Goal: Contribute content

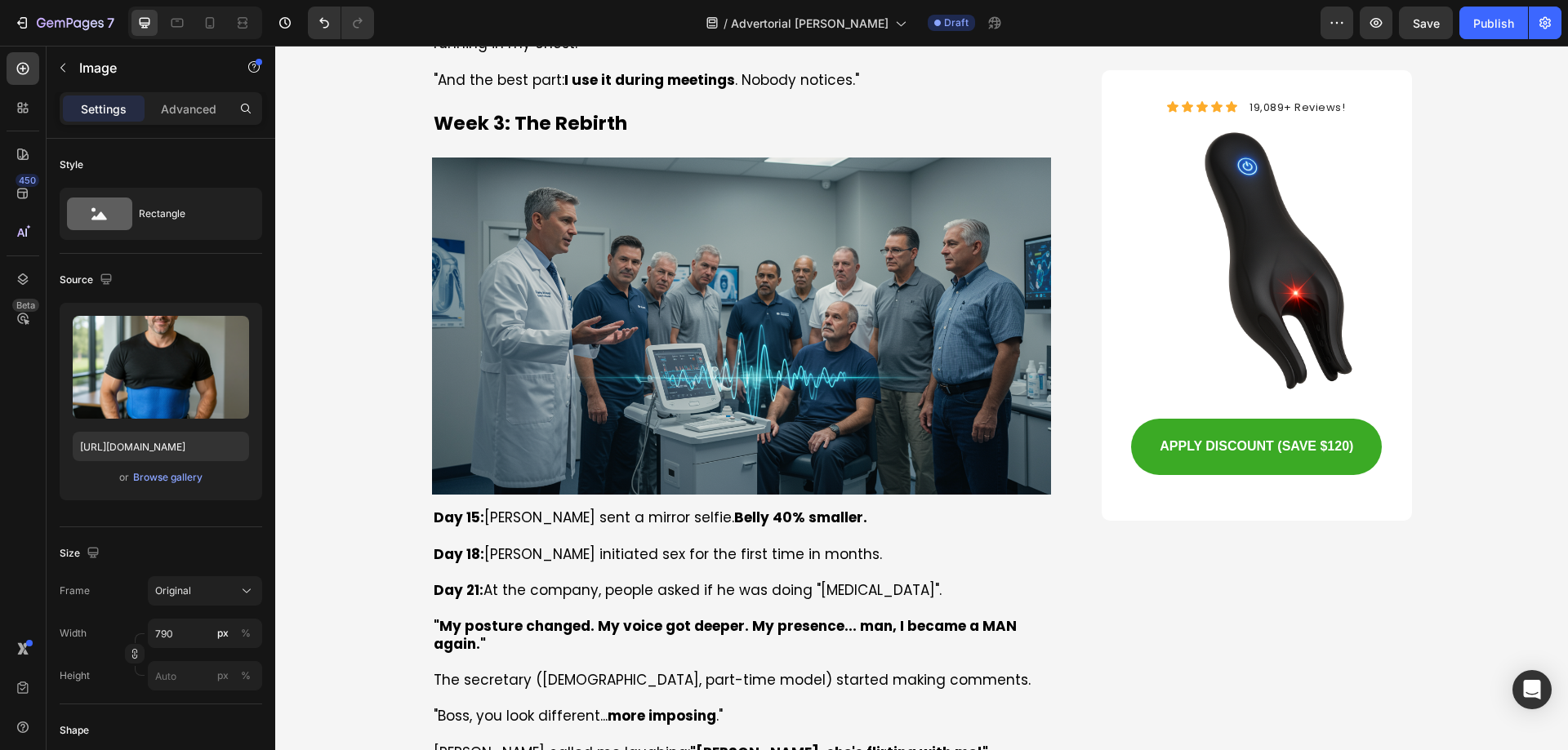
scroll to position [7349, 0]
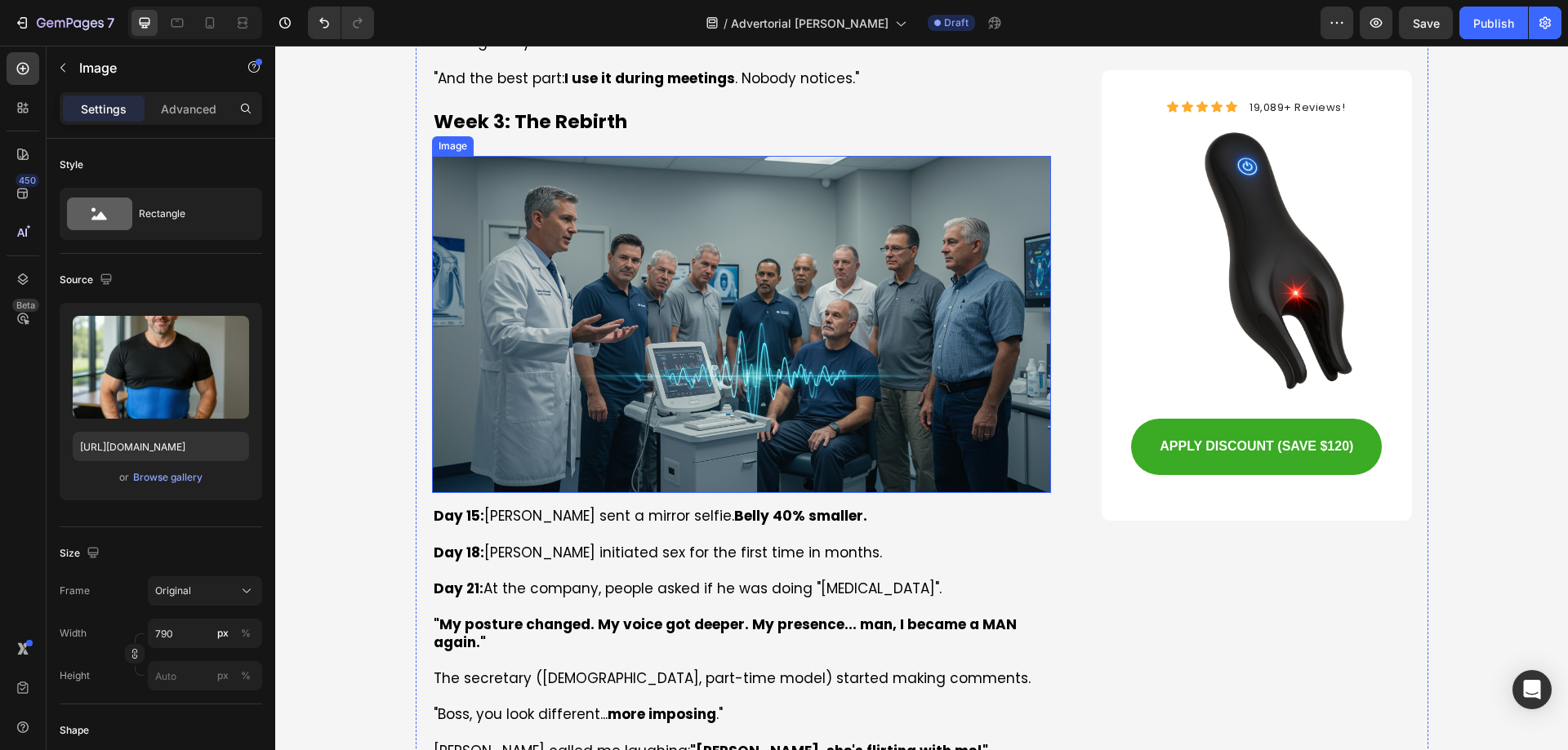
click at [716, 269] on img at bounding box center [742, 325] width 619 height 338
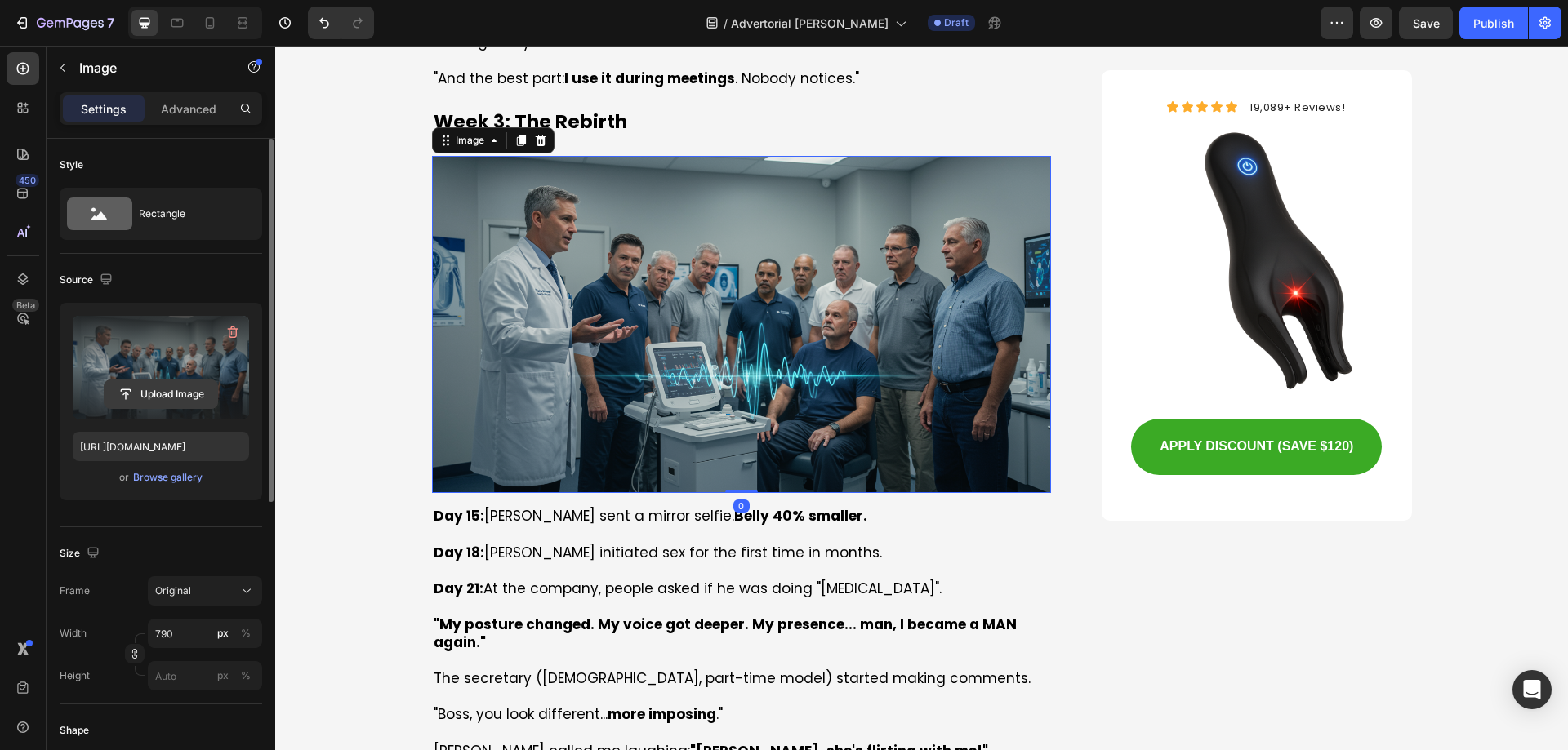
click at [168, 388] on input "file" at bounding box center [160, 395] width 113 height 28
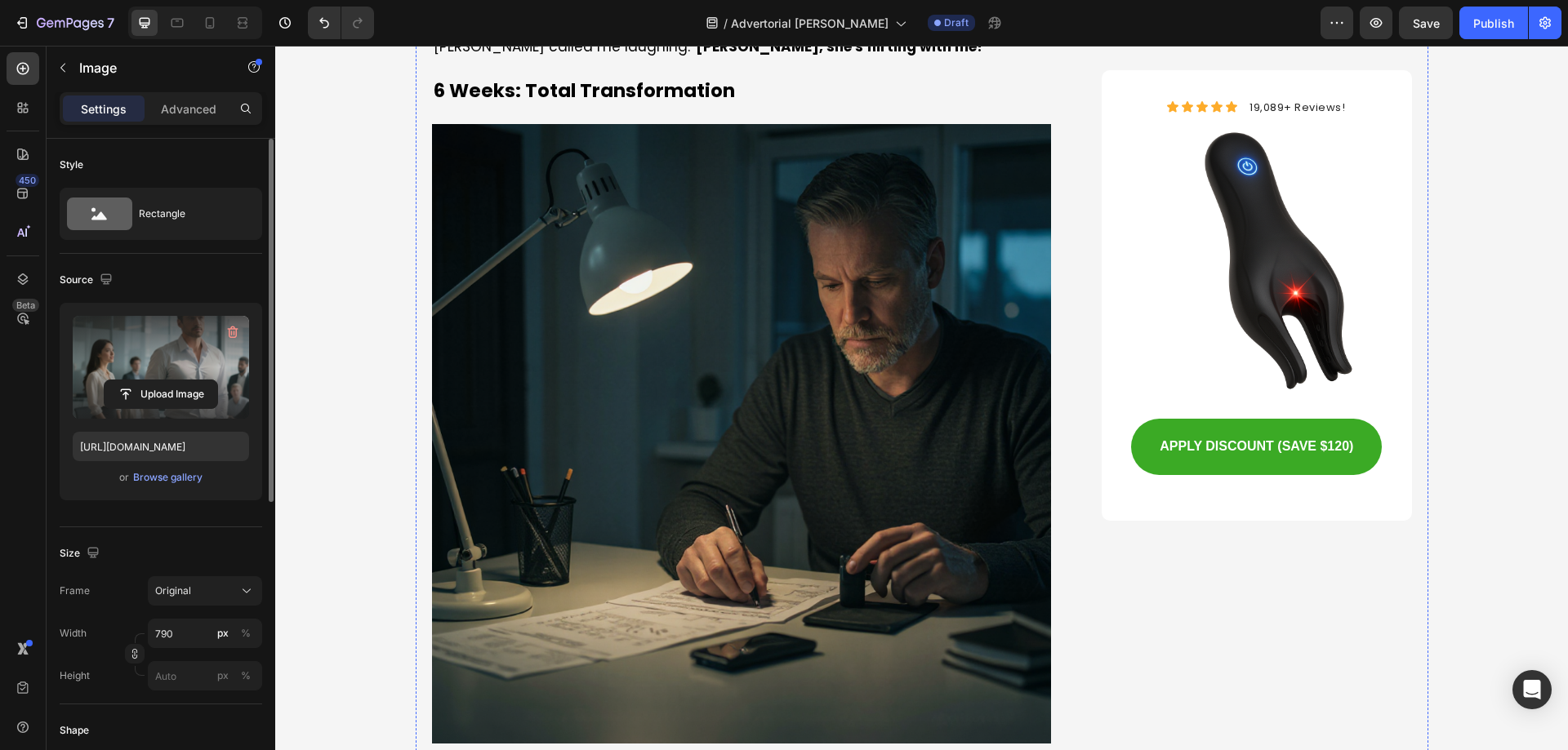
scroll to position [8328, 0]
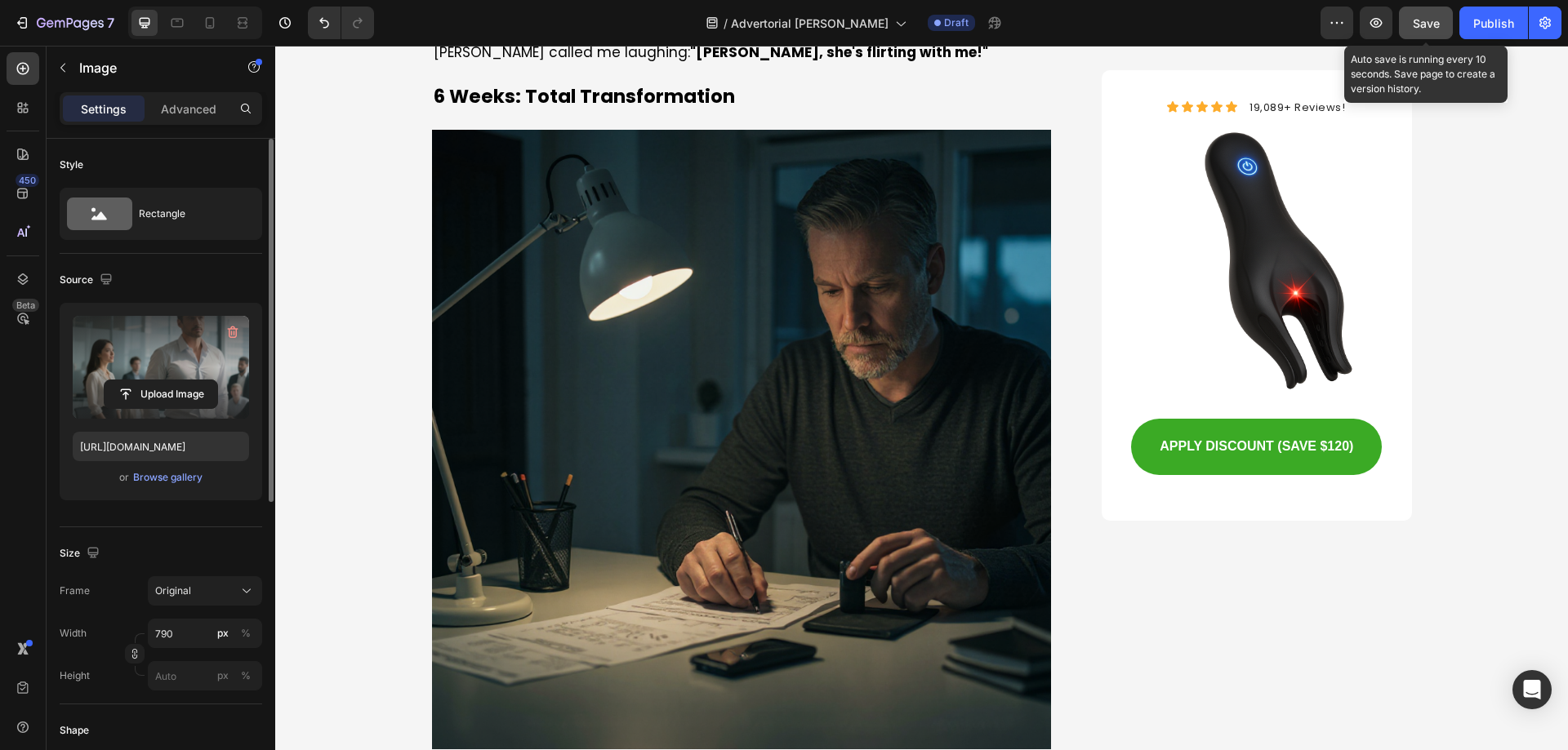
click at [1411, 10] on button "Save" at bounding box center [1425, 22] width 54 height 33
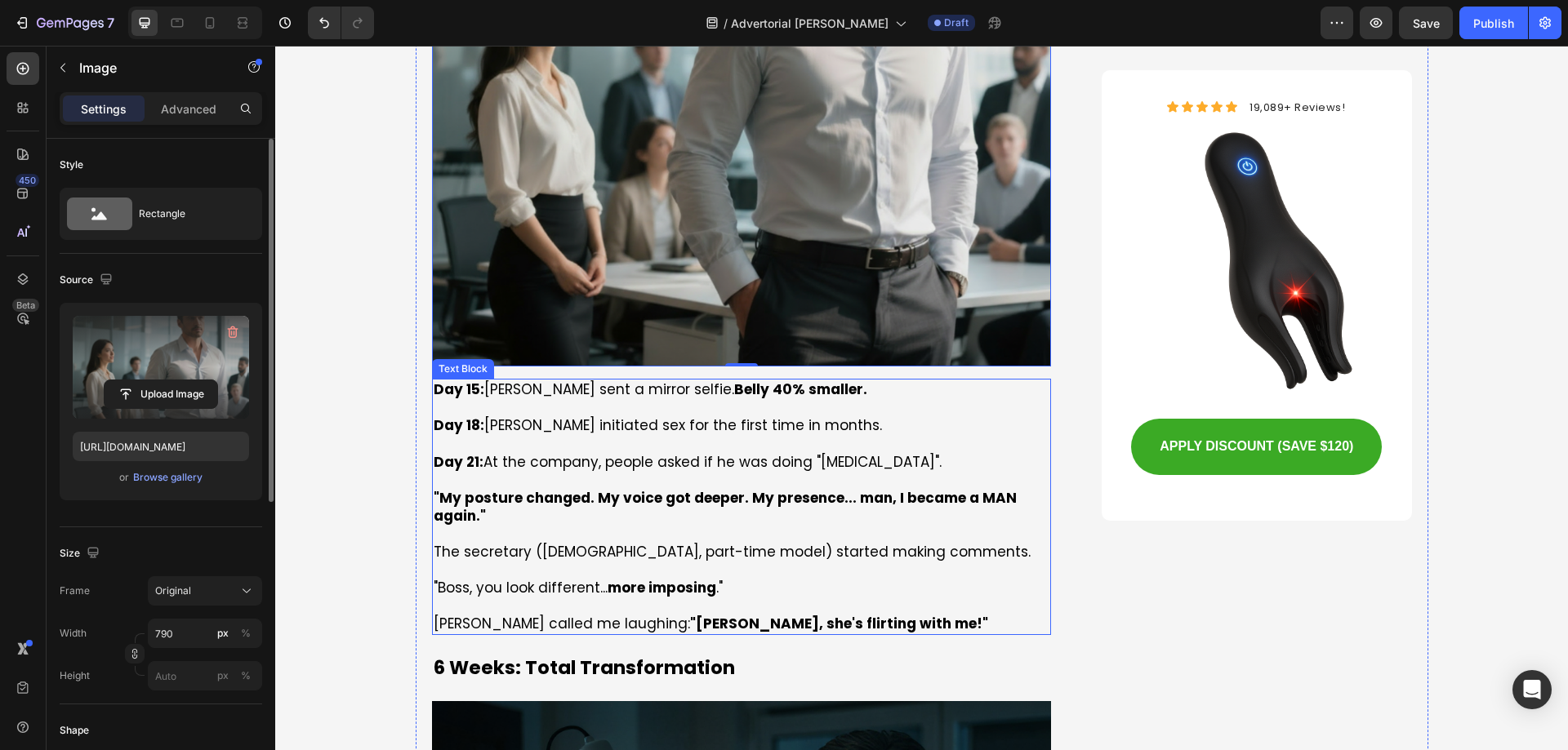
scroll to position [7349, 0]
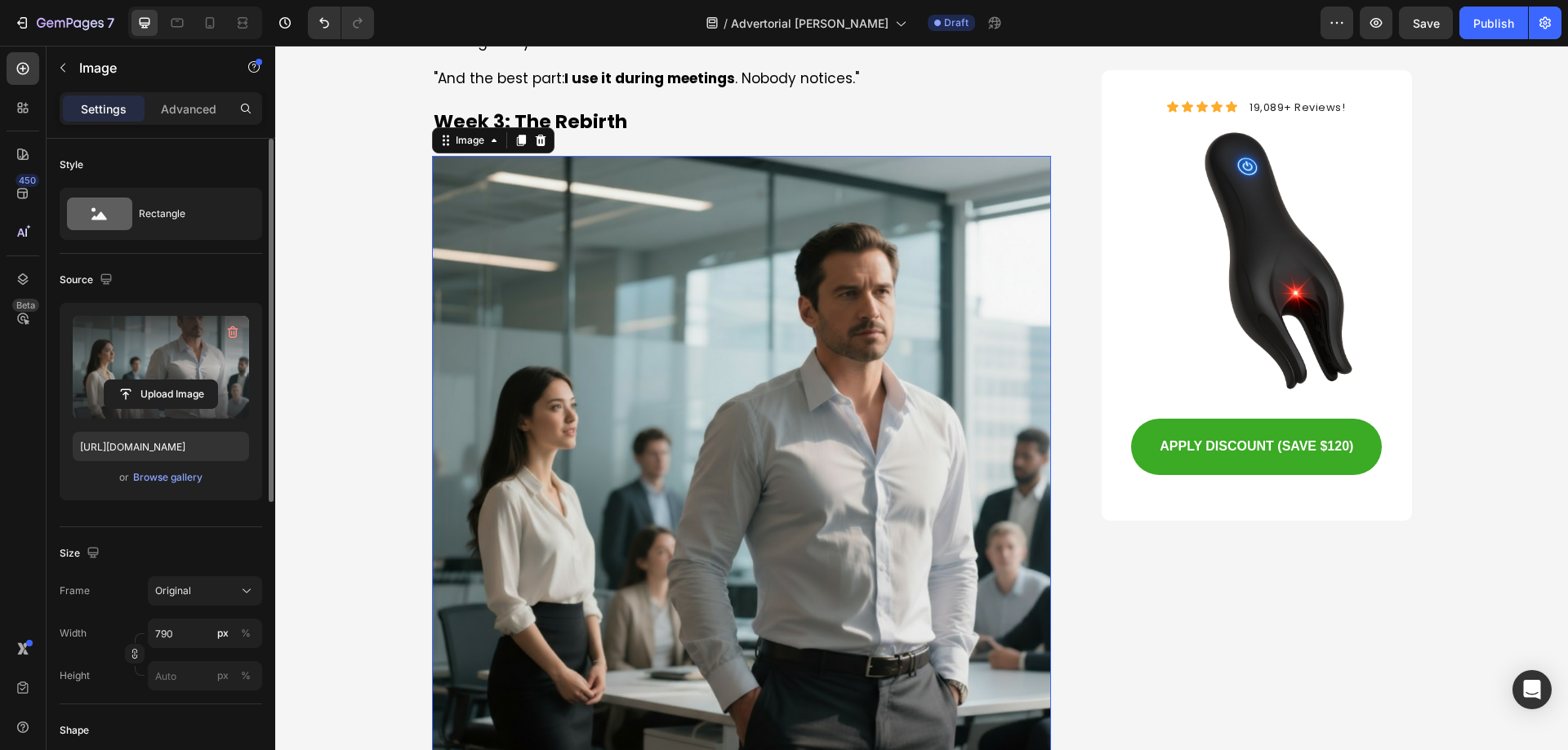
click at [721, 306] on img at bounding box center [742, 465] width 619 height 619
click at [163, 392] on input "file" at bounding box center [160, 395] width 113 height 28
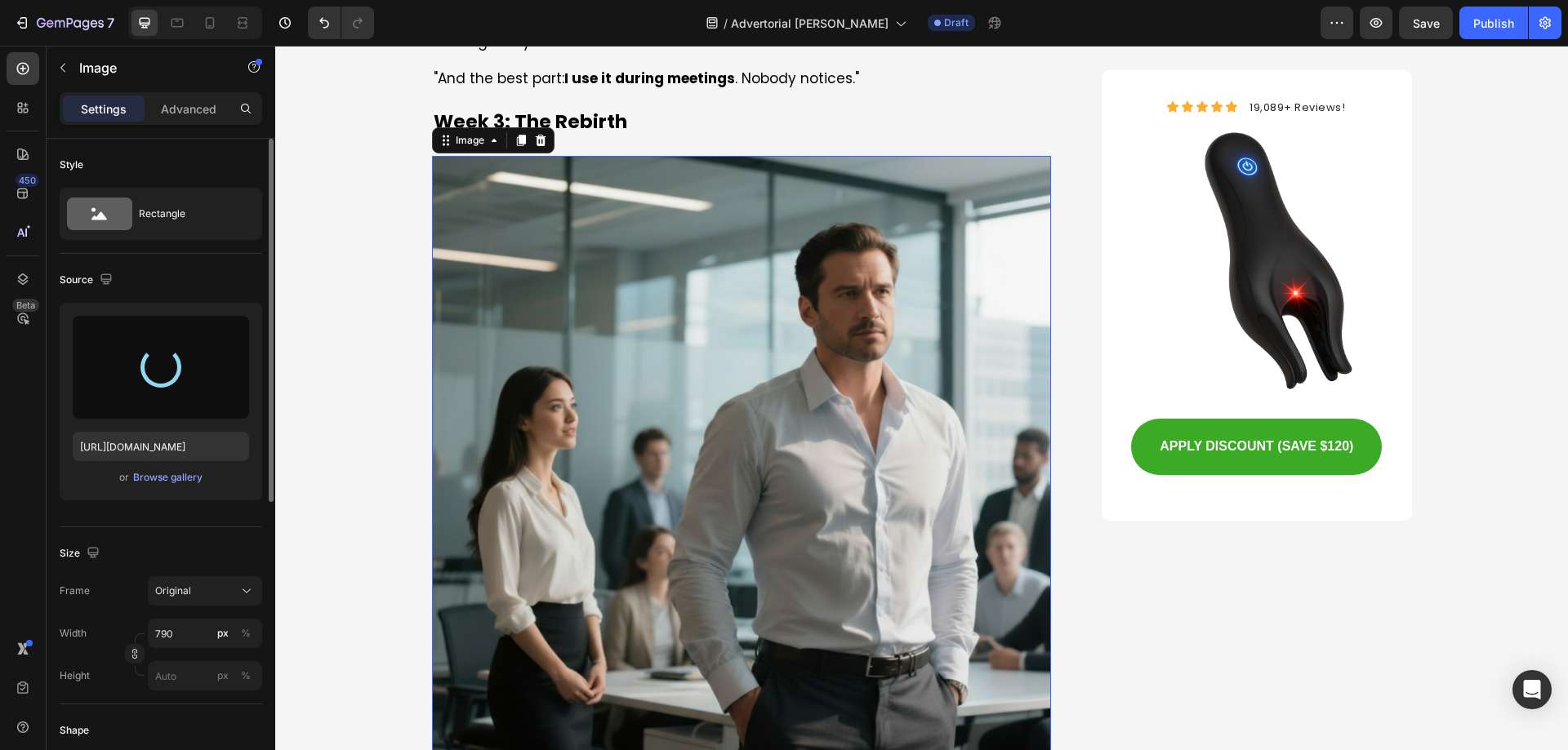
type input "[URL][DOMAIN_NAME]"
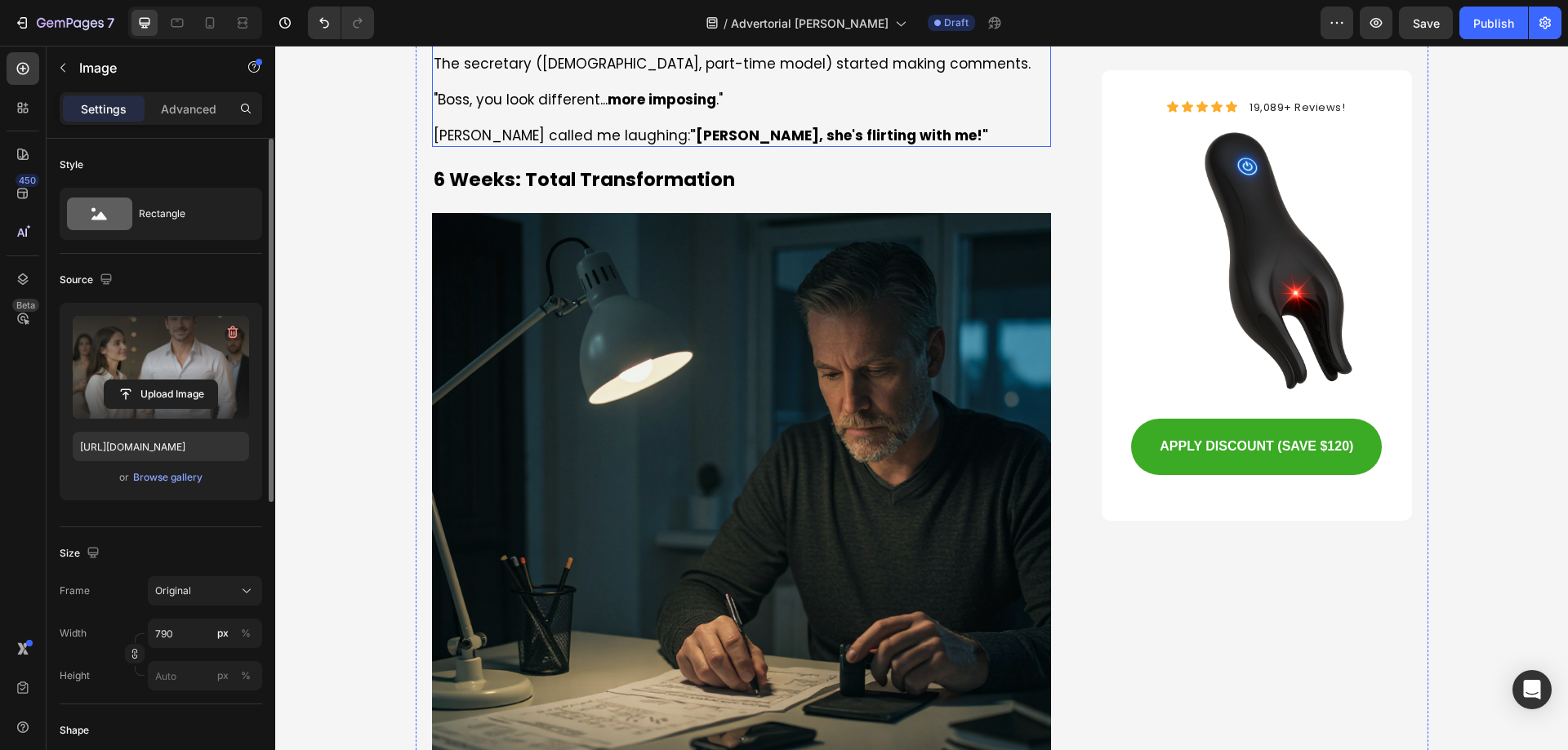
scroll to position [8247, 0]
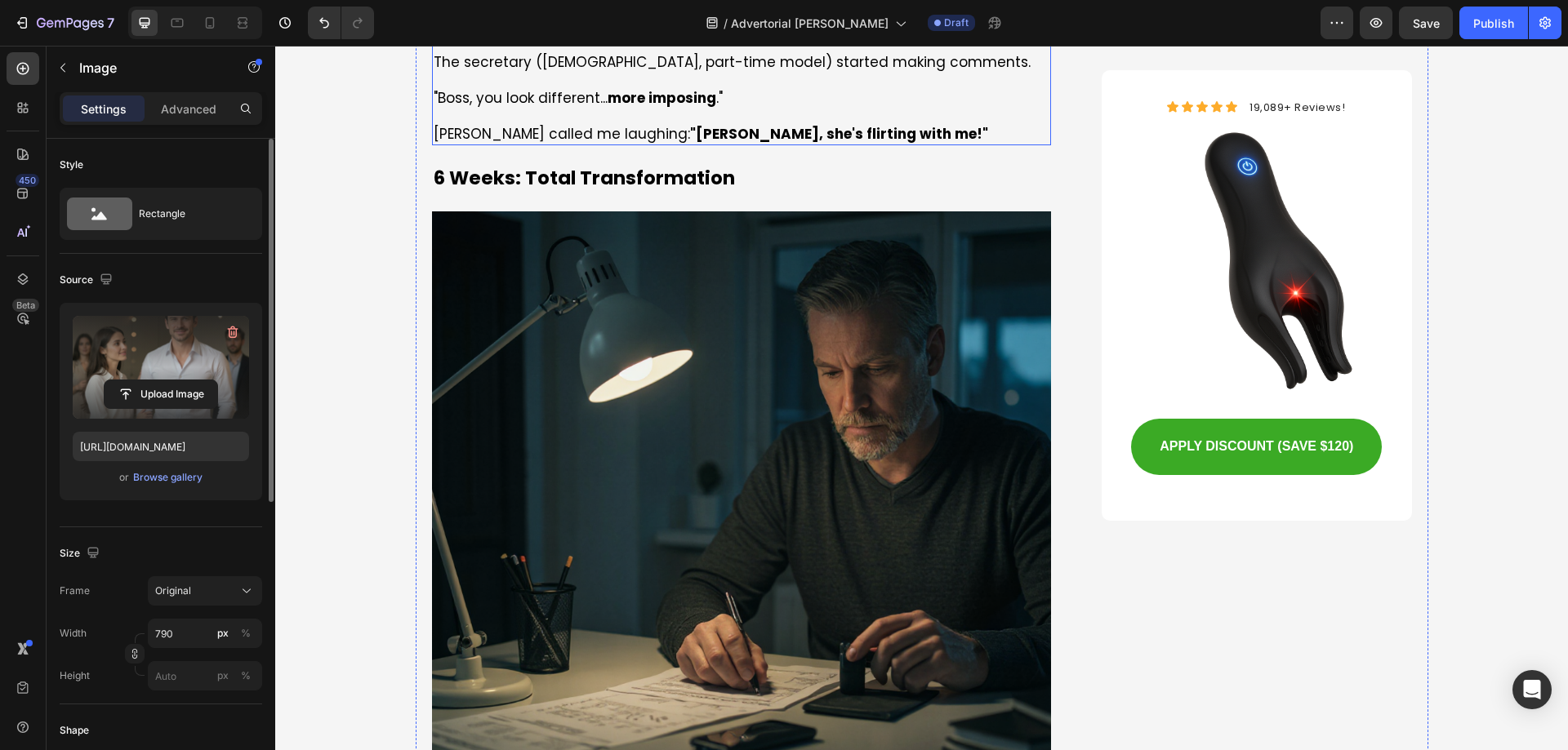
click at [701, 411] on img at bounding box center [742, 521] width 619 height 619
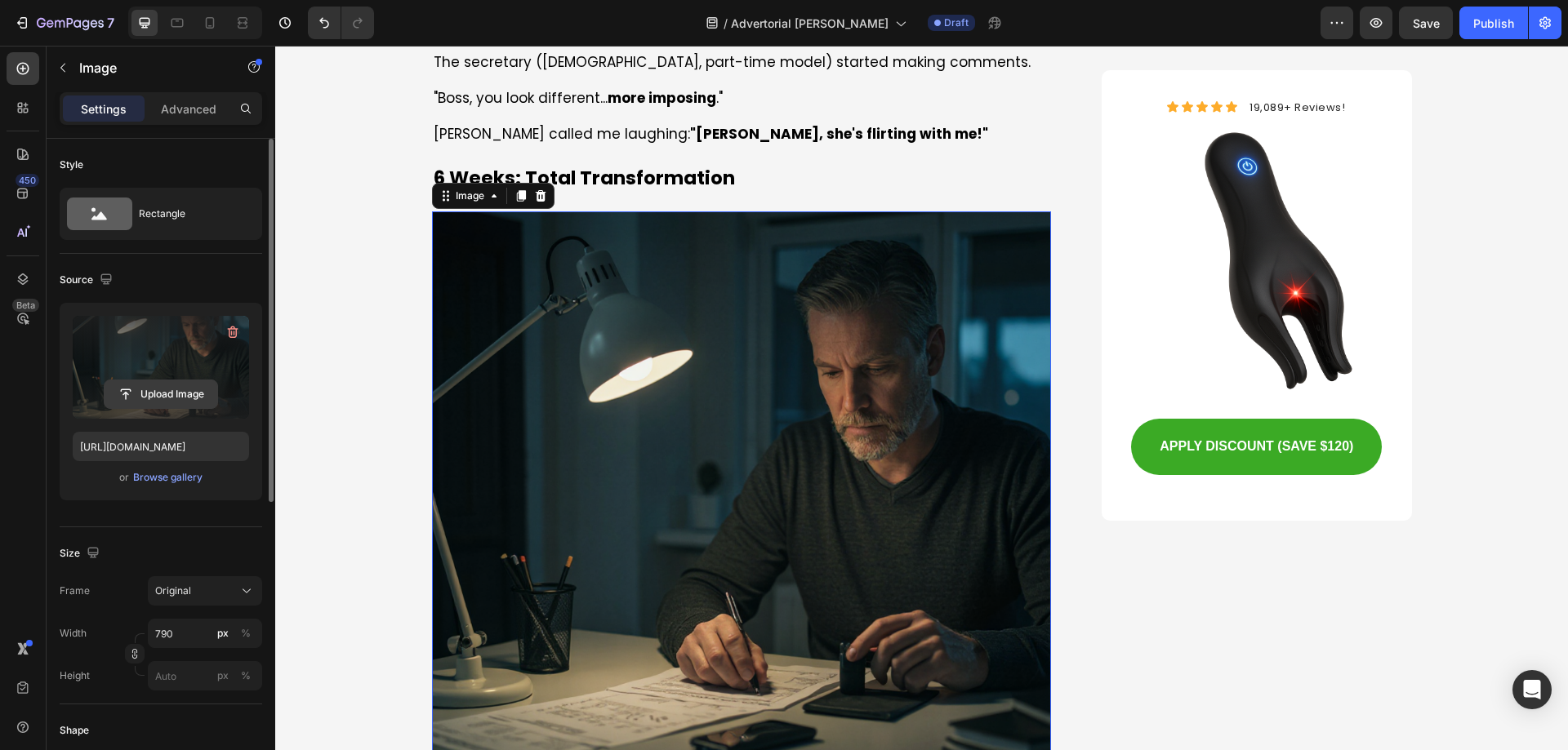
click at [171, 394] on input "file" at bounding box center [160, 395] width 113 height 28
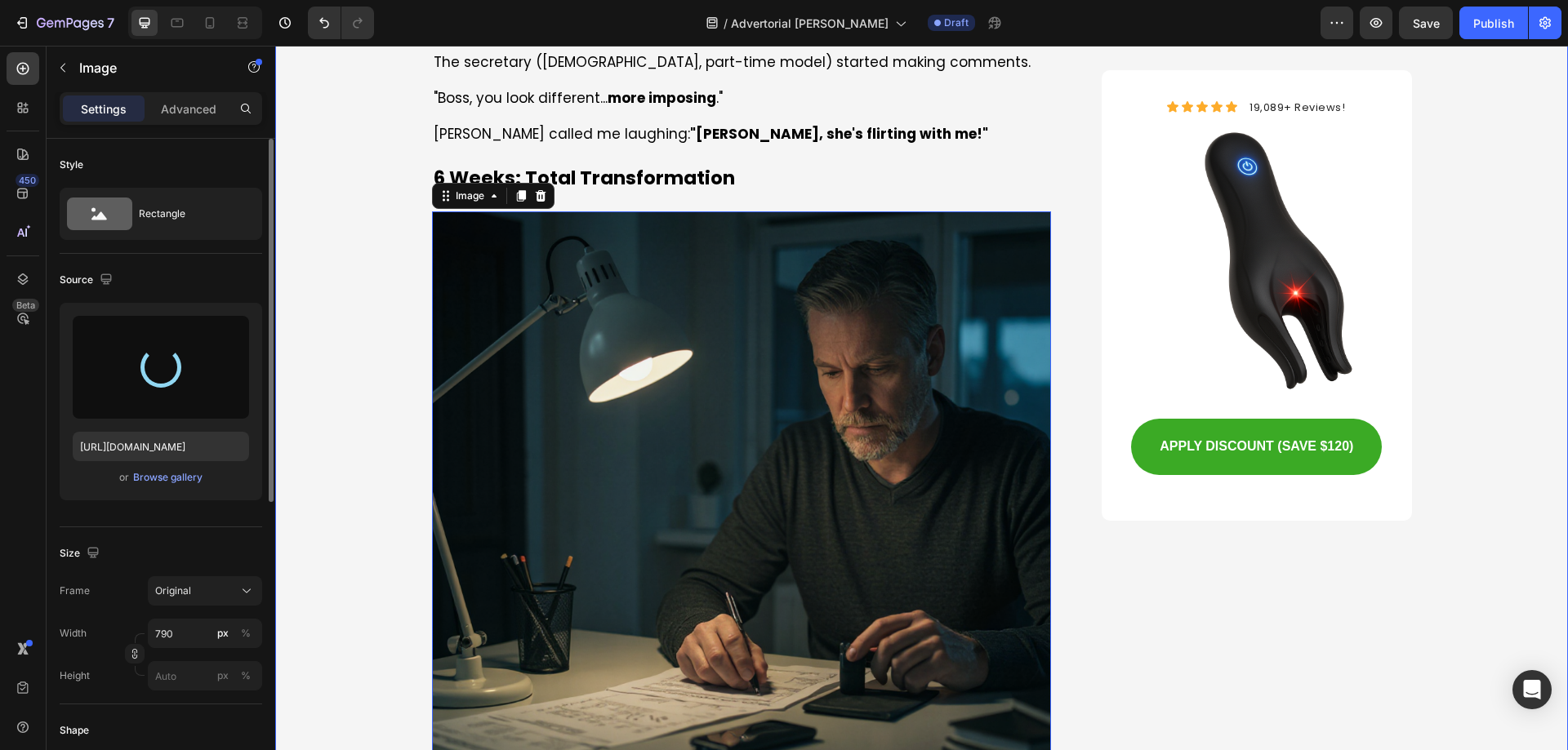
type input "[URL][DOMAIN_NAME]"
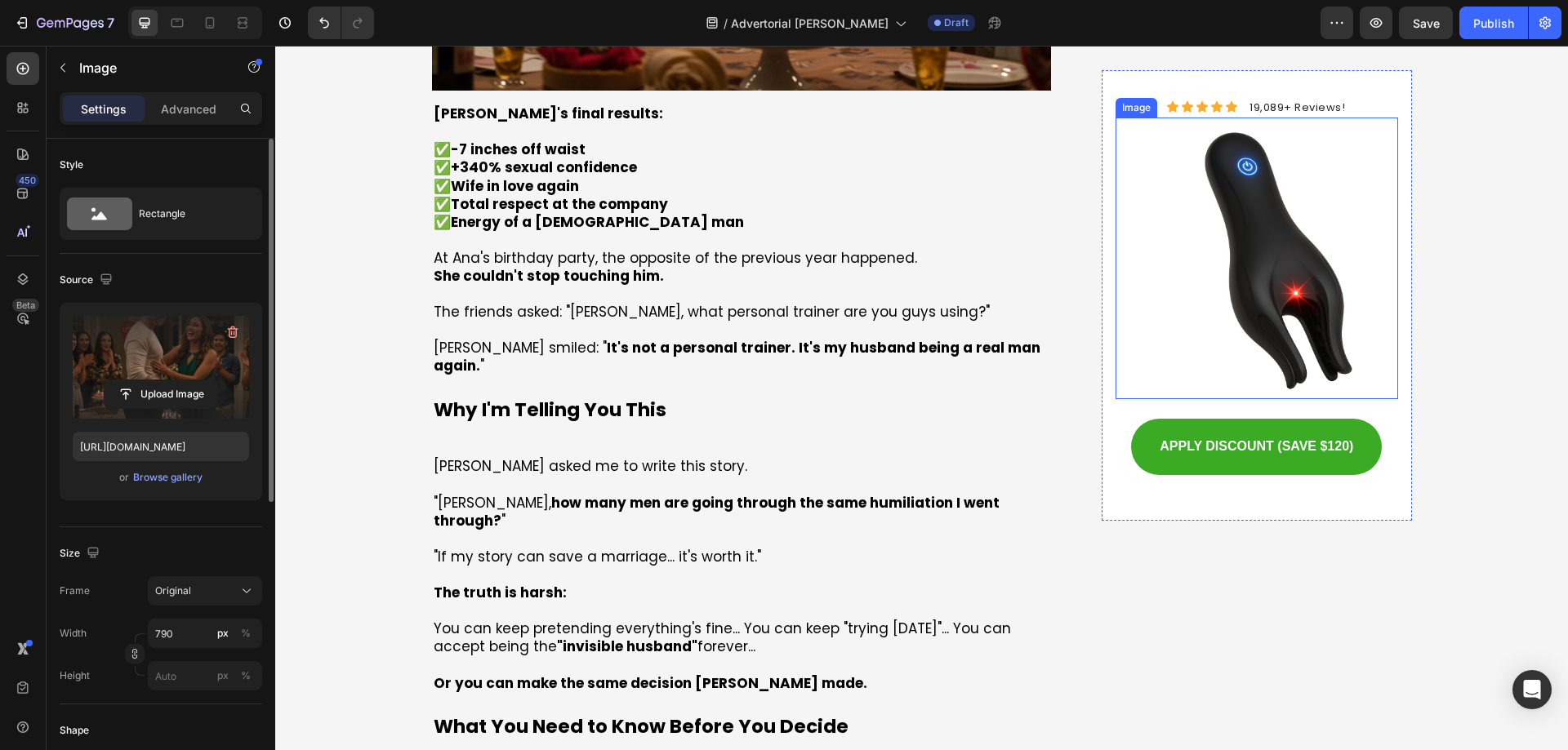
scroll to position [8981, 0]
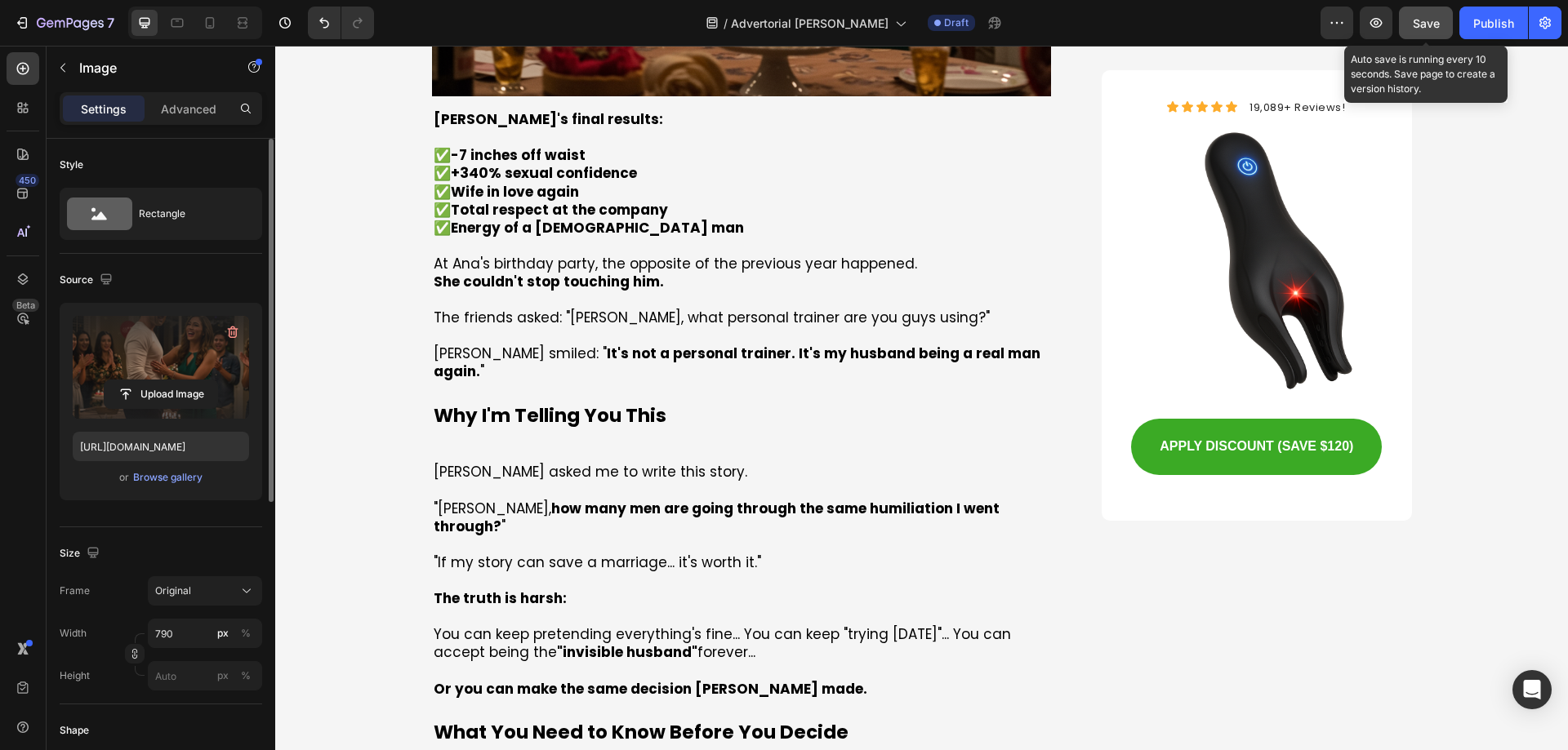
click at [1411, 30] on button "Save" at bounding box center [1425, 22] width 54 height 33
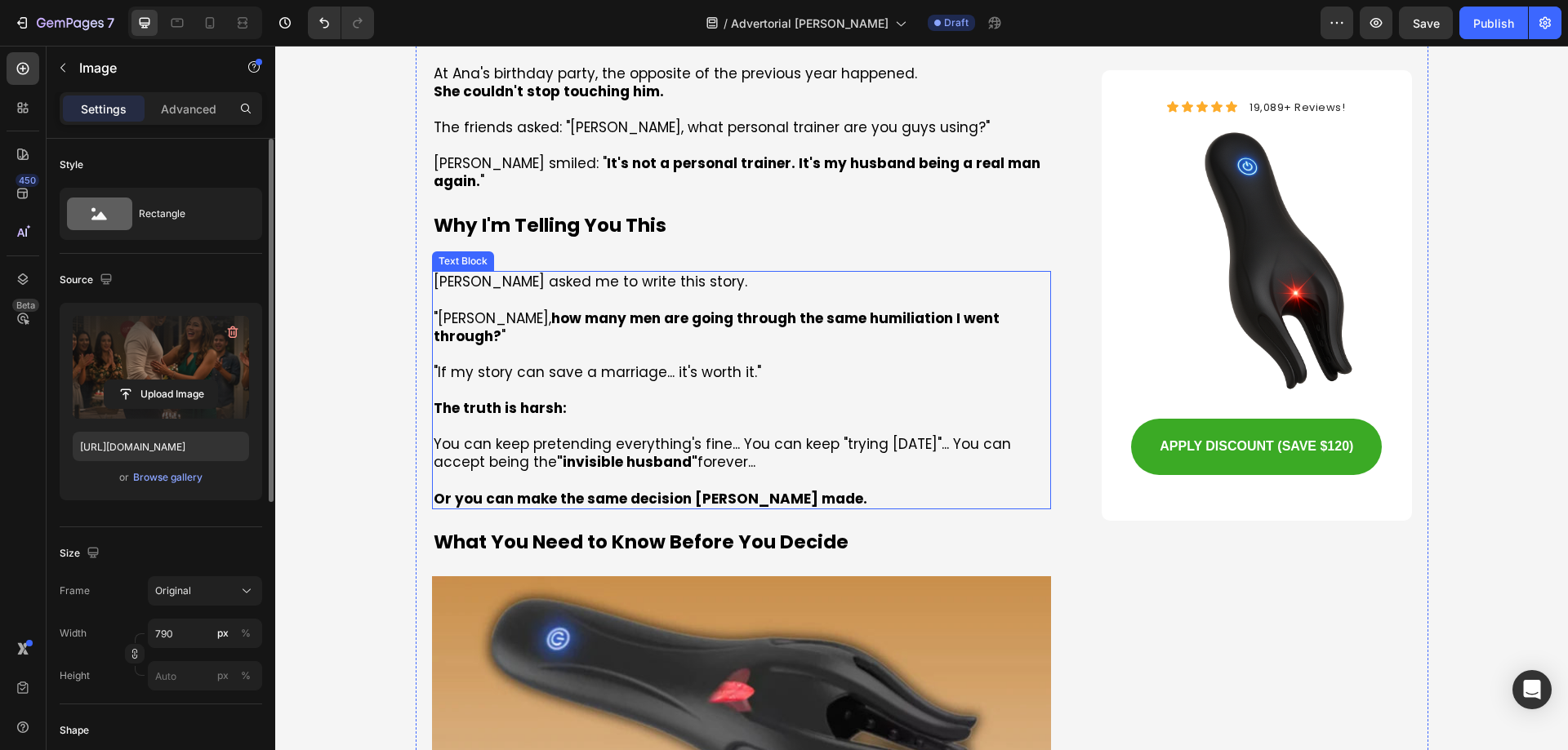
scroll to position [9227, 0]
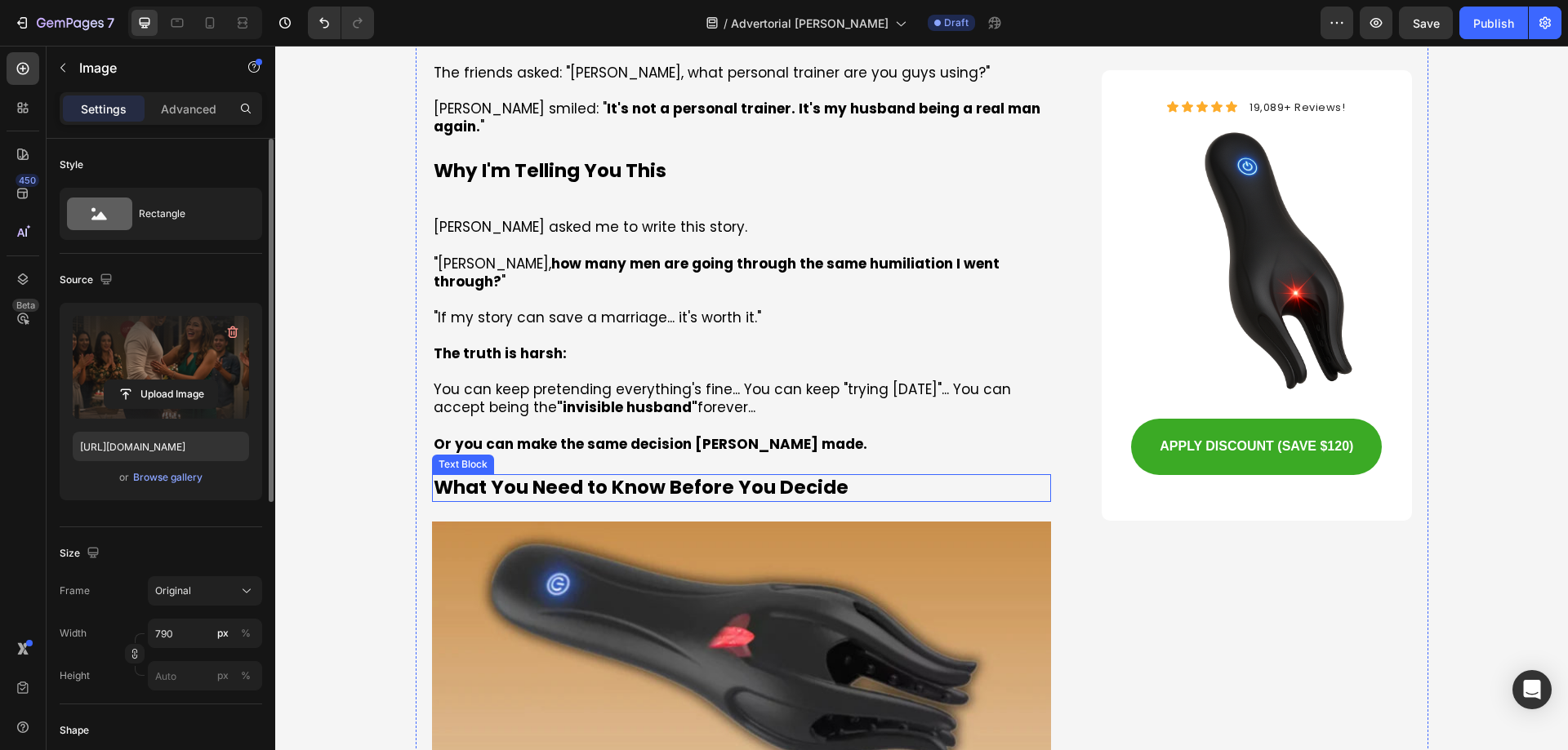
click at [563, 476] on p "What You Need to Know Before You Decide" at bounding box center [742, 488] width 617 height 24
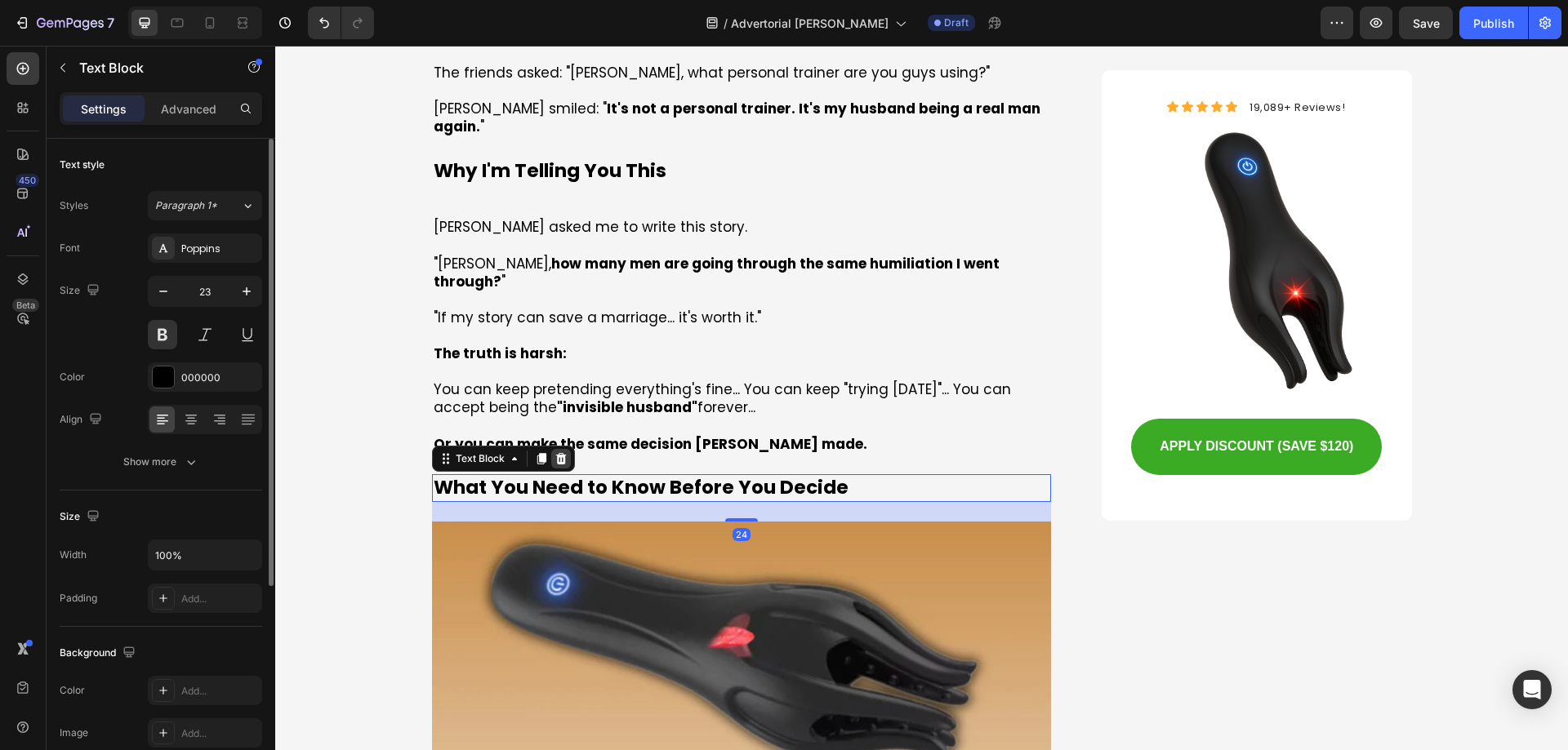
click at [555, 453] on icon at bounding box center [560, 459] width 10 height 11
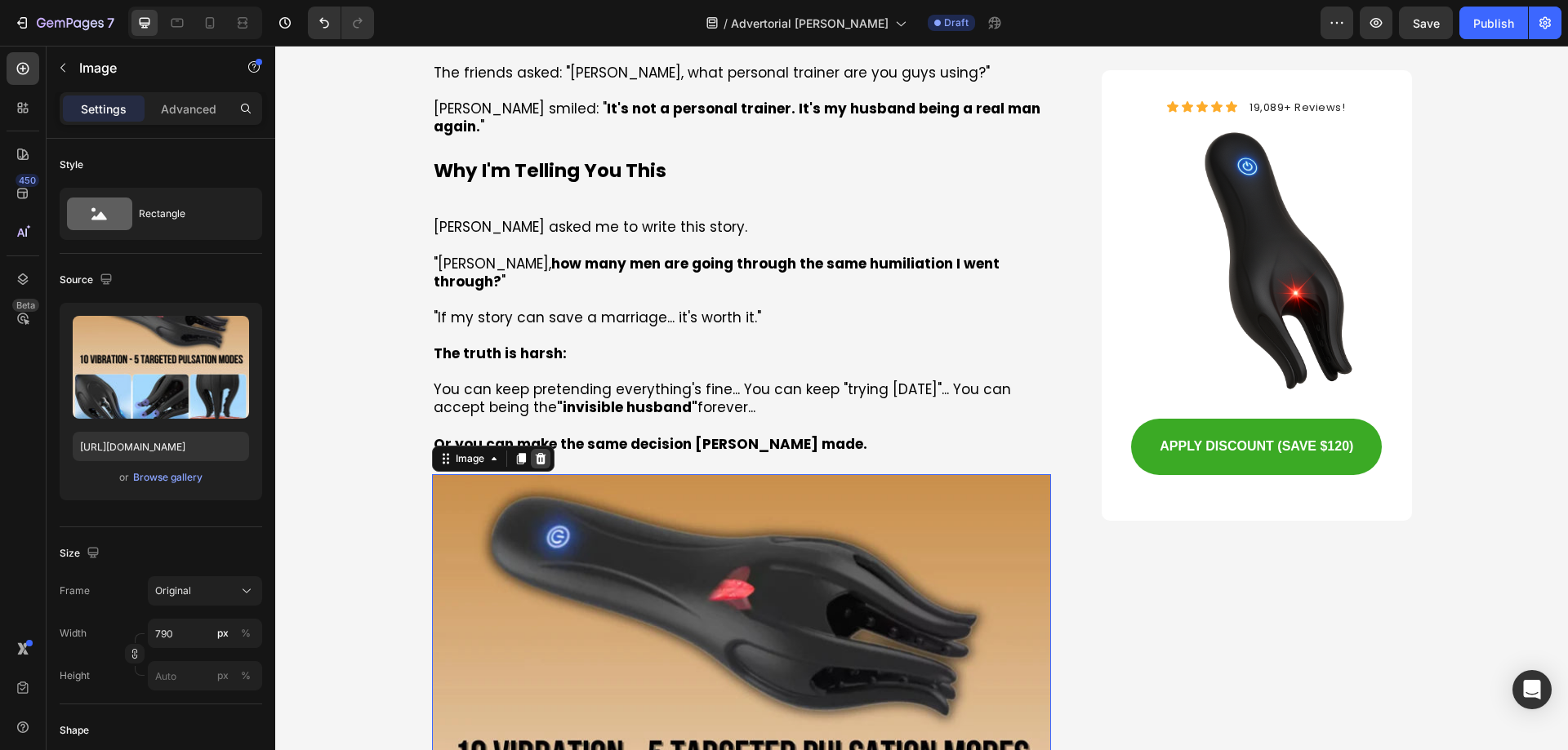
click at [534, 452] on icon at bounding box center [540, 459] width 13 height 13
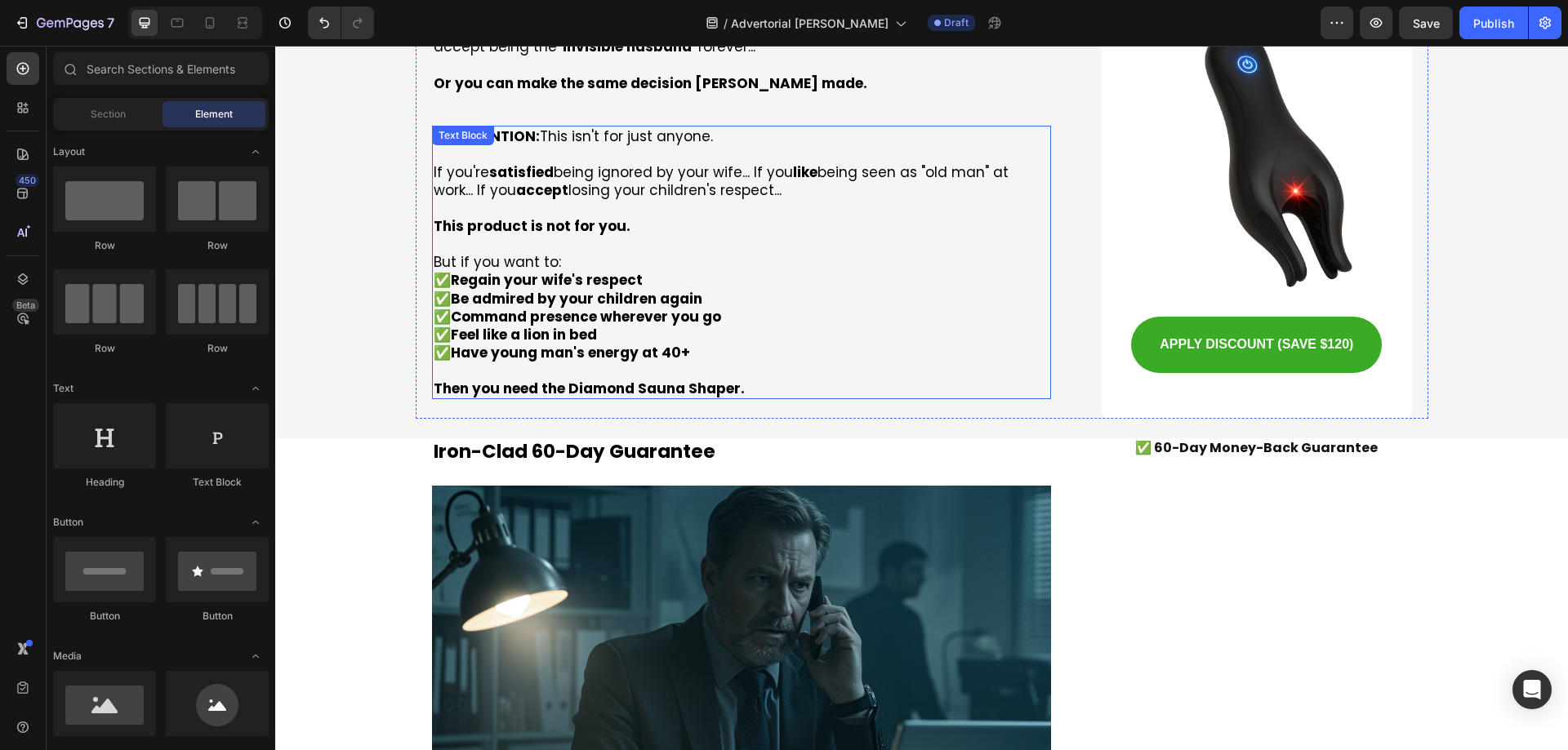
scroll to position [9799, 0]
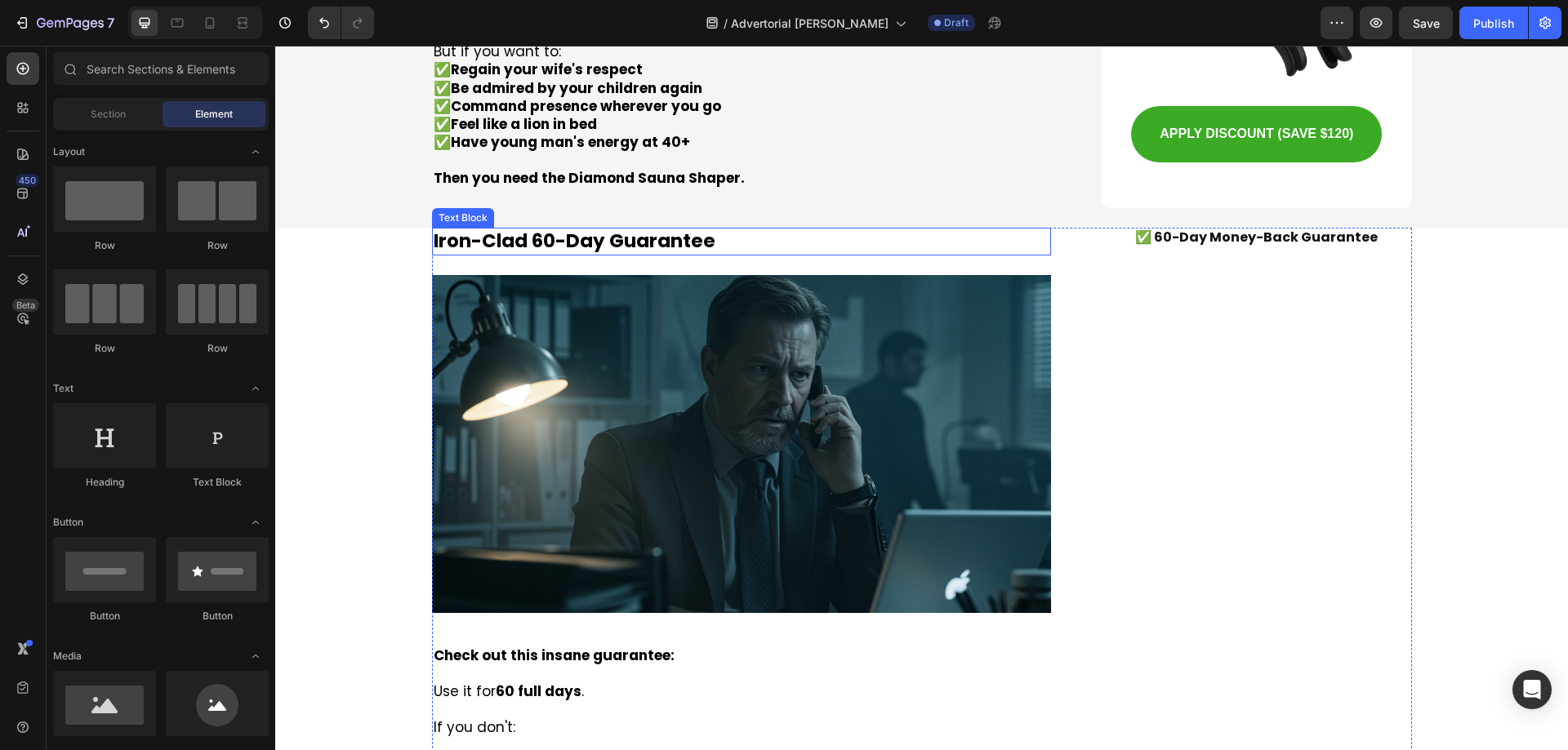
click at [520, 229] on p "Iron-Clad 60-Day Guarantee" at bounding box center [742, 242] width 617 height 24
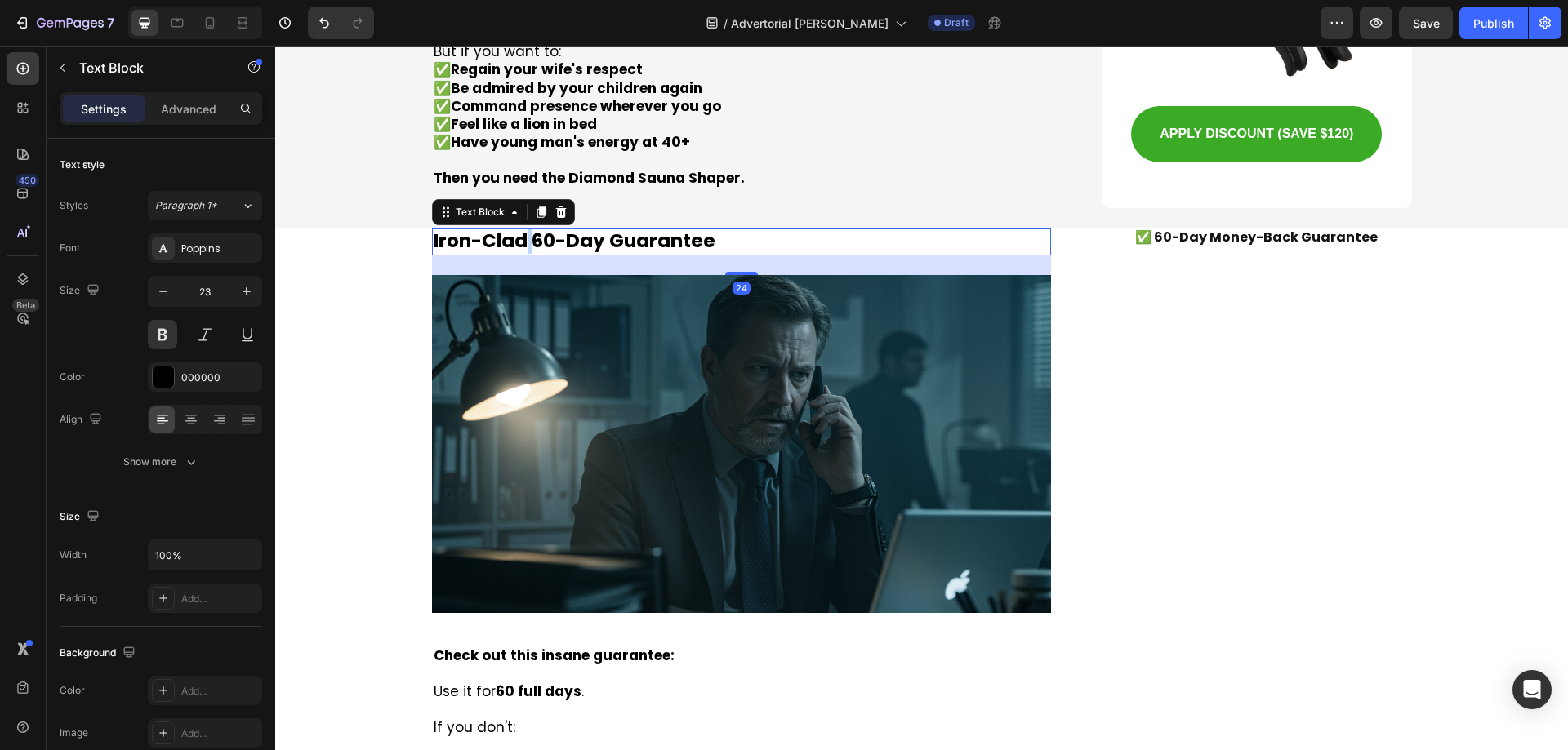
click at [520, 229] on p "Iron-Clad 60-Day Guarantee" at bounding box center [742, 242] width 617 height 24
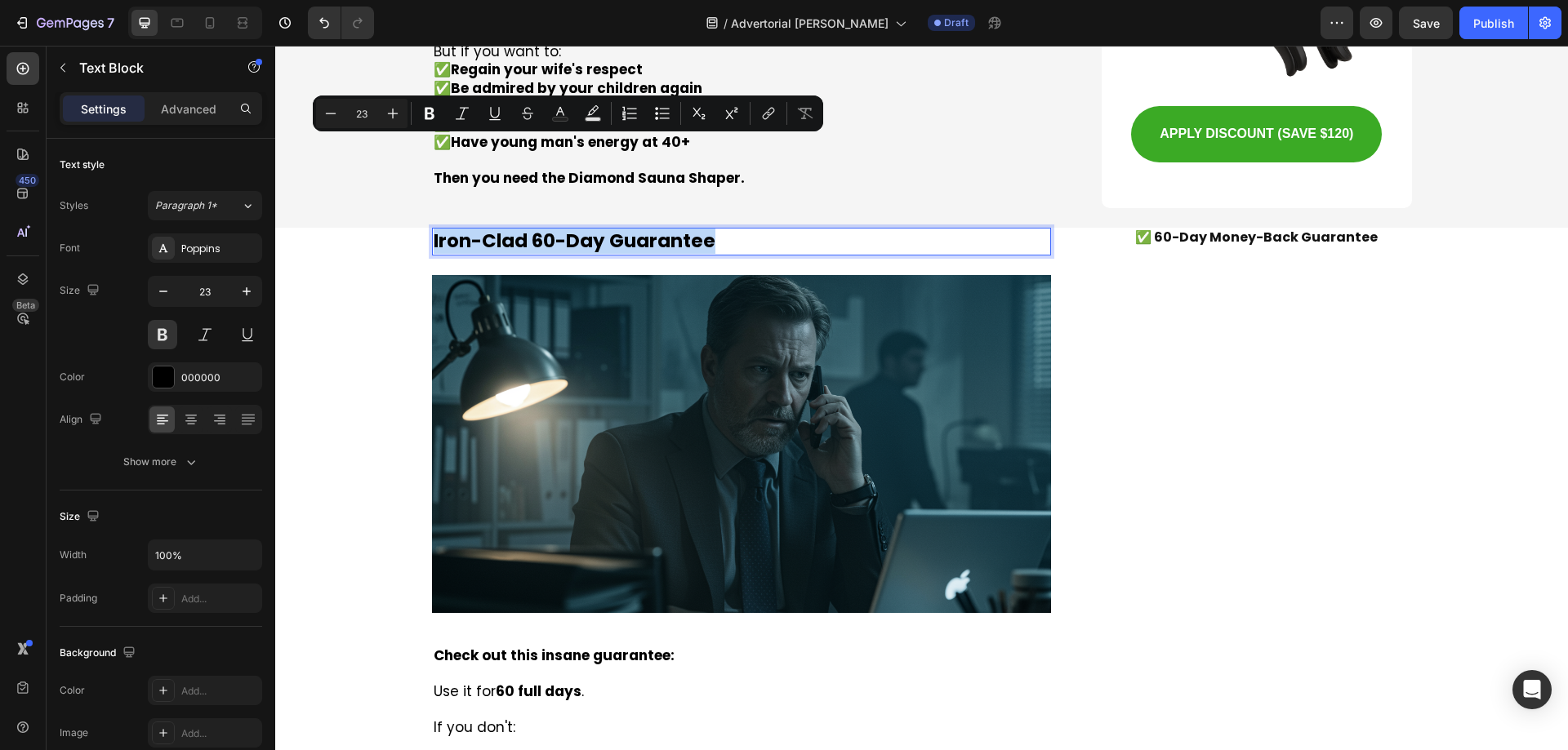
copy p "Iron-Clad 60-Day Guarantee"
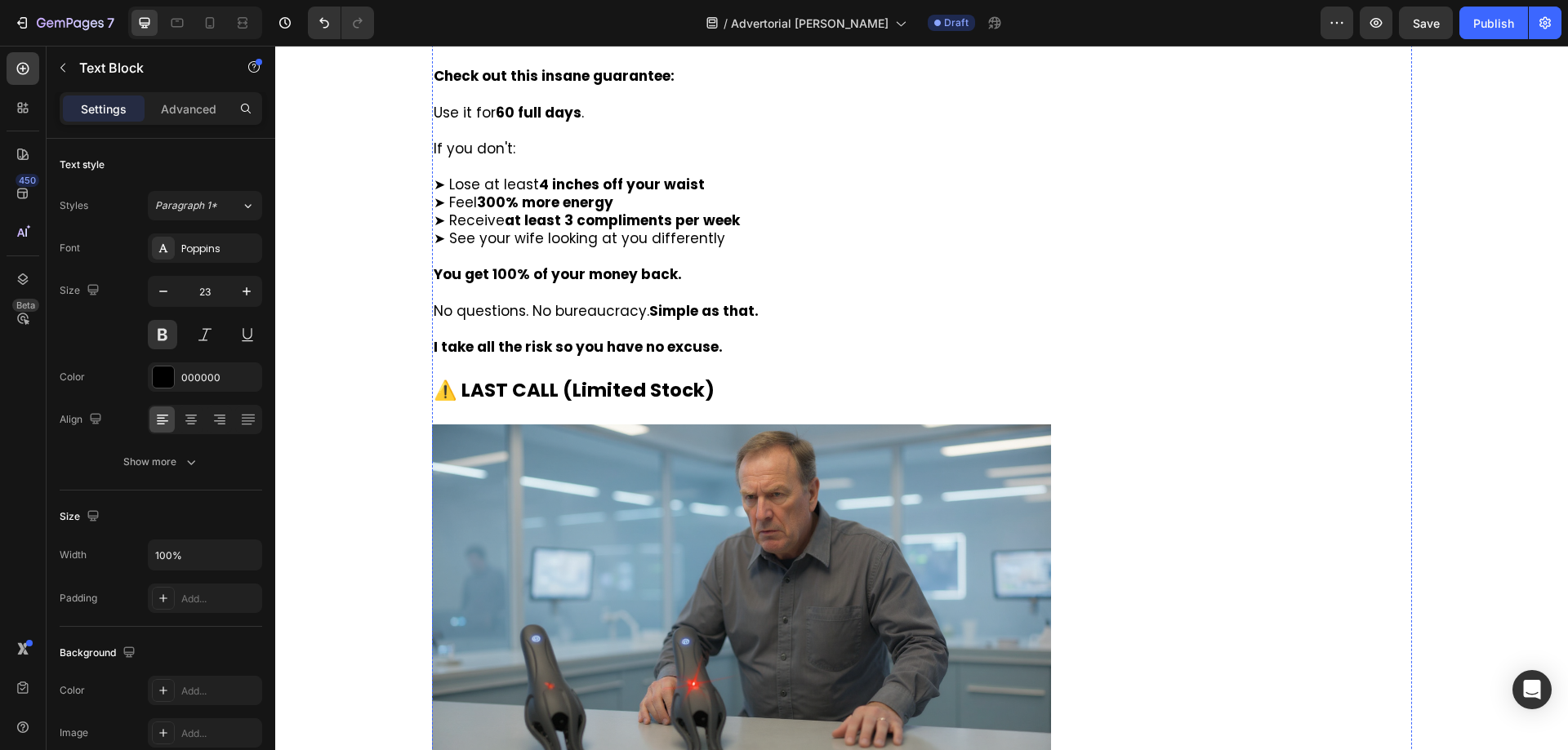
scroll to position [9892, 0]
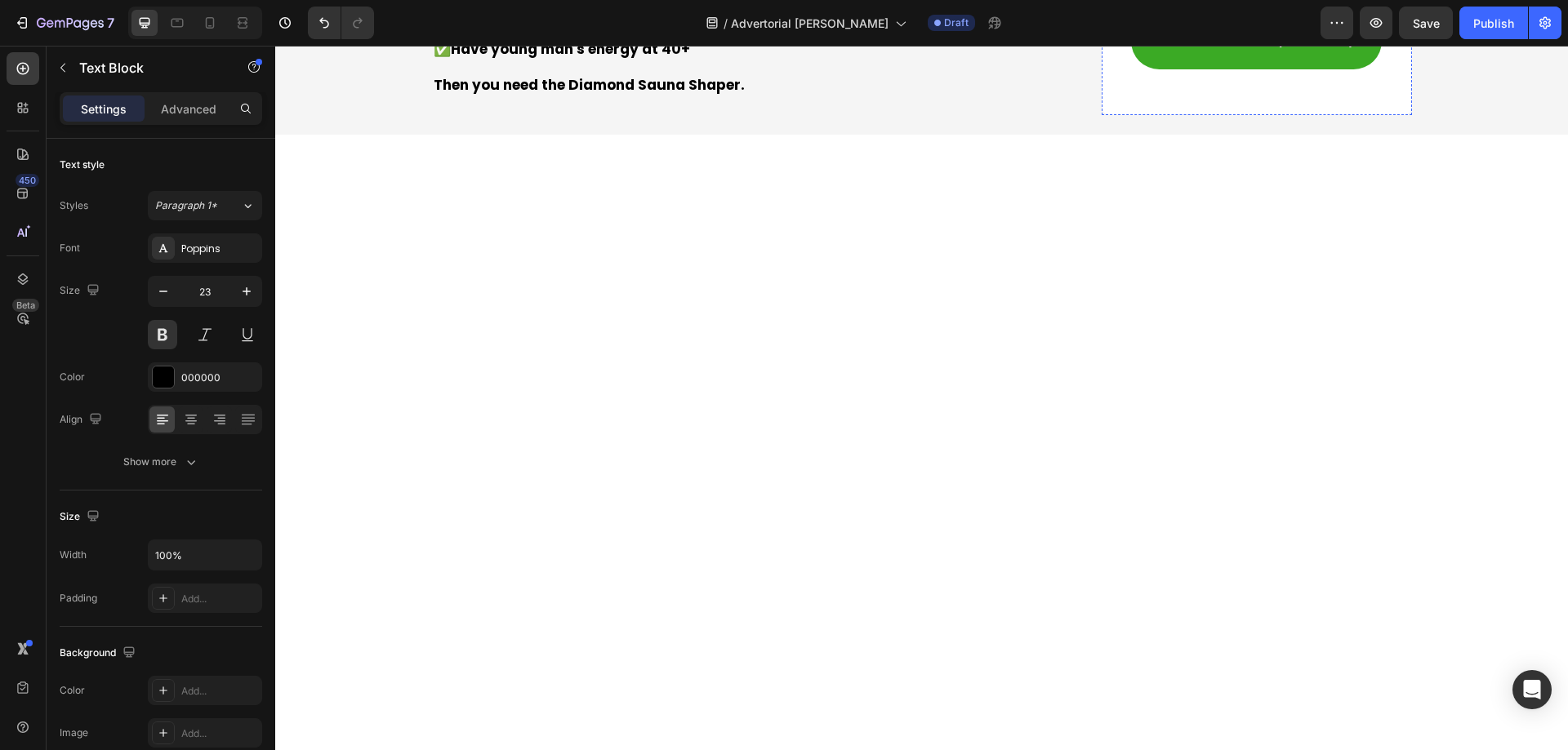
type input "16"
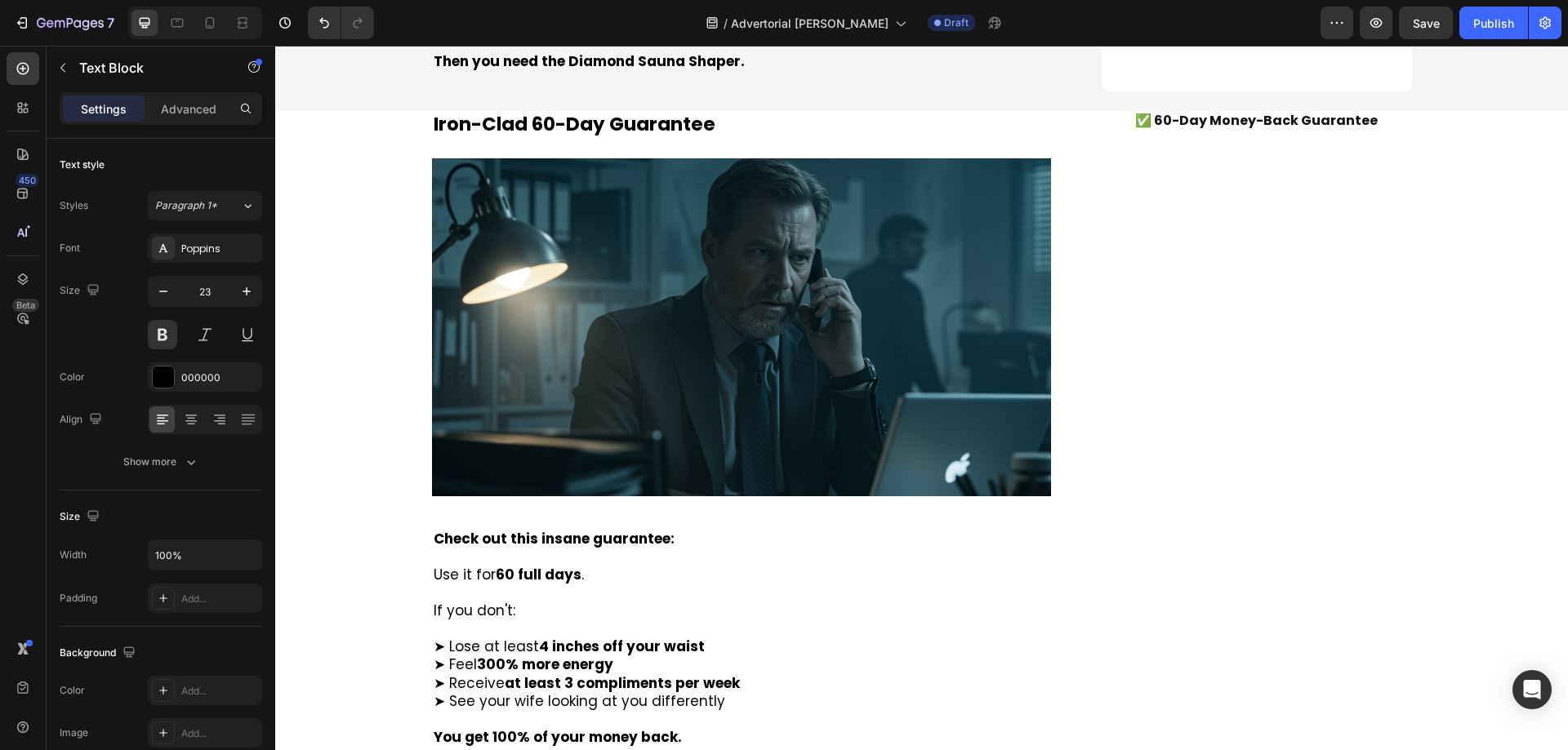
scroll to position [9875, 0]
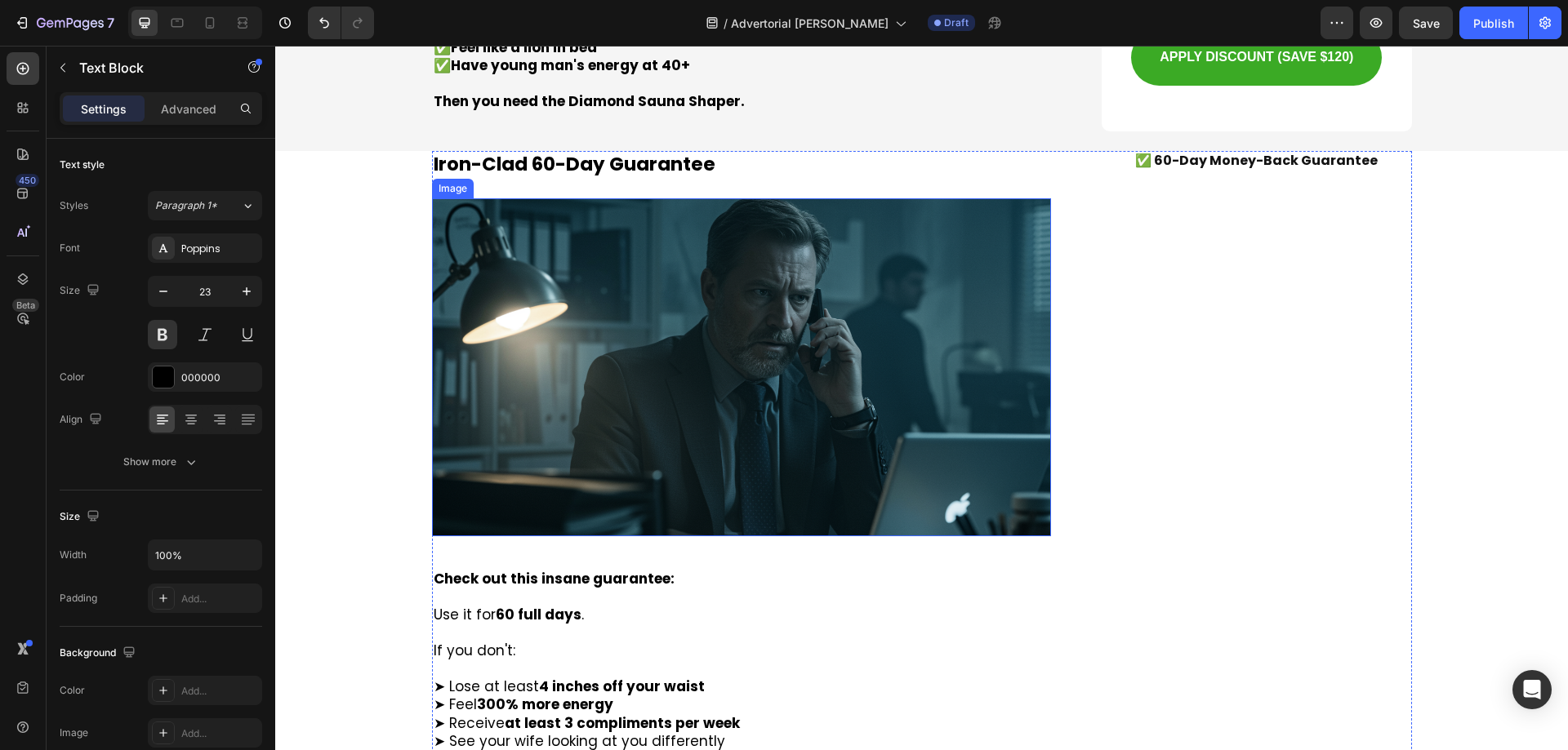
click at [681, 199] on img at bounding box center [742, 368] width 619 height 338
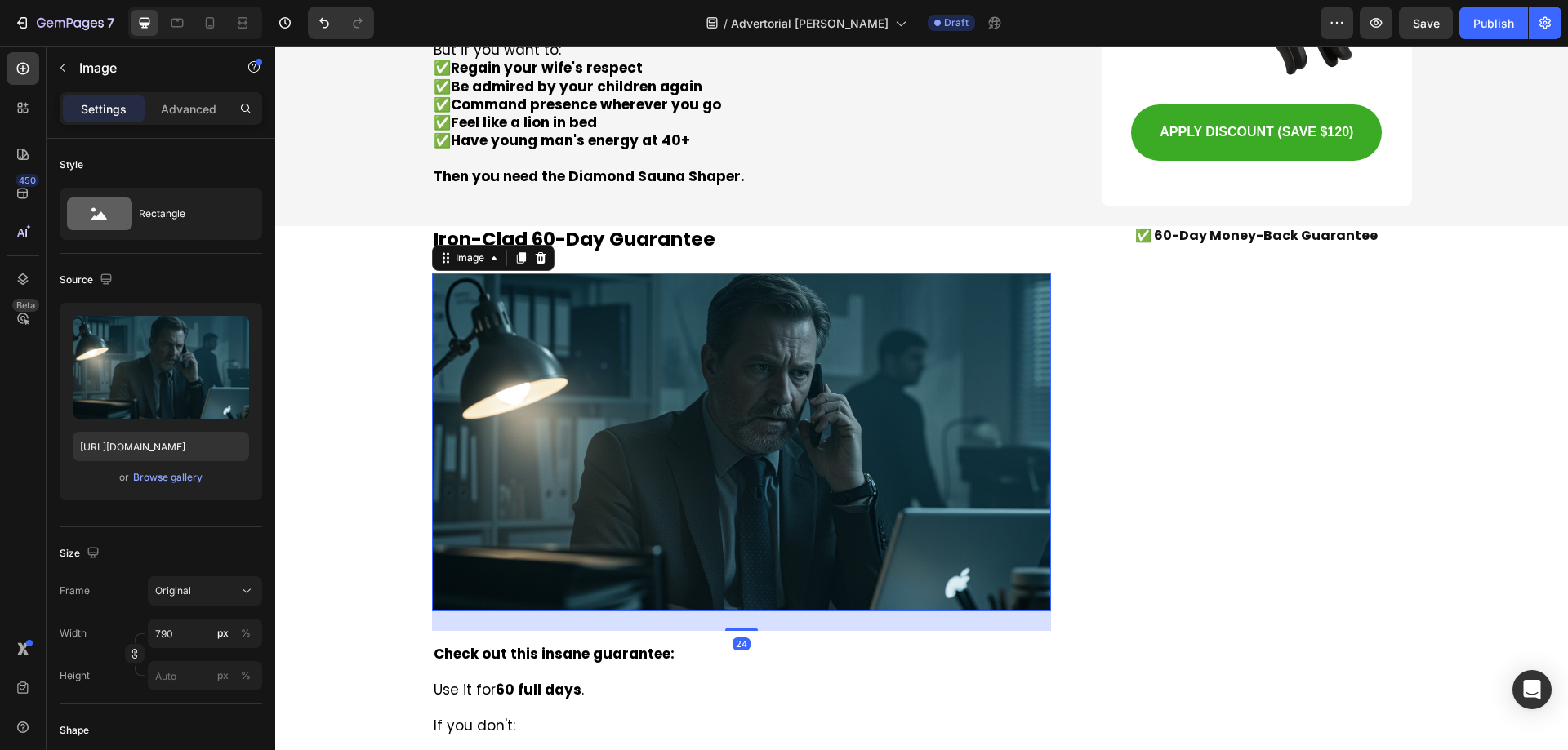
scroll to position [9793, 0]
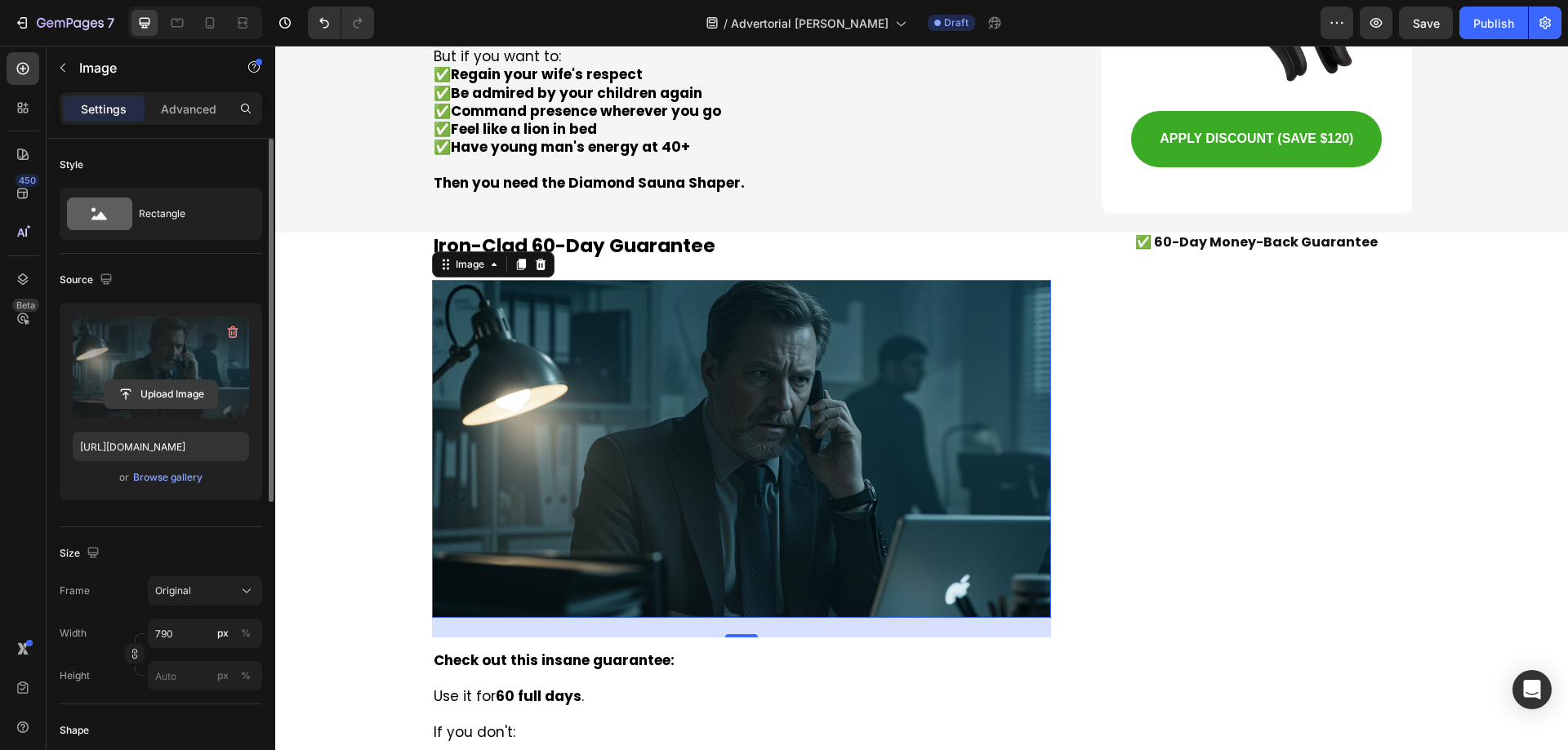
click at [154, 383] on input "file" at bounding box center [160, 395] width 113 height 28
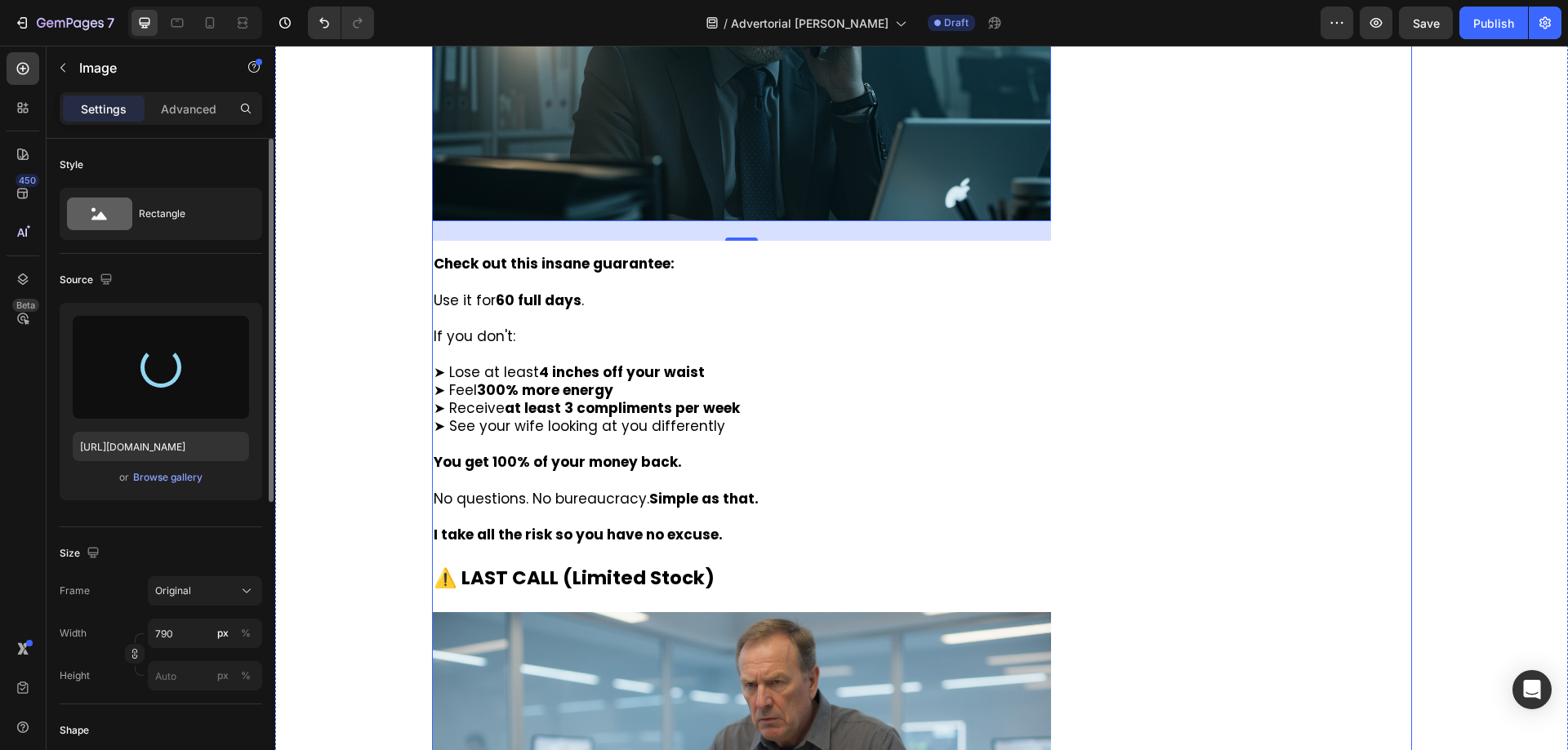
scroll to position [10201, 0]
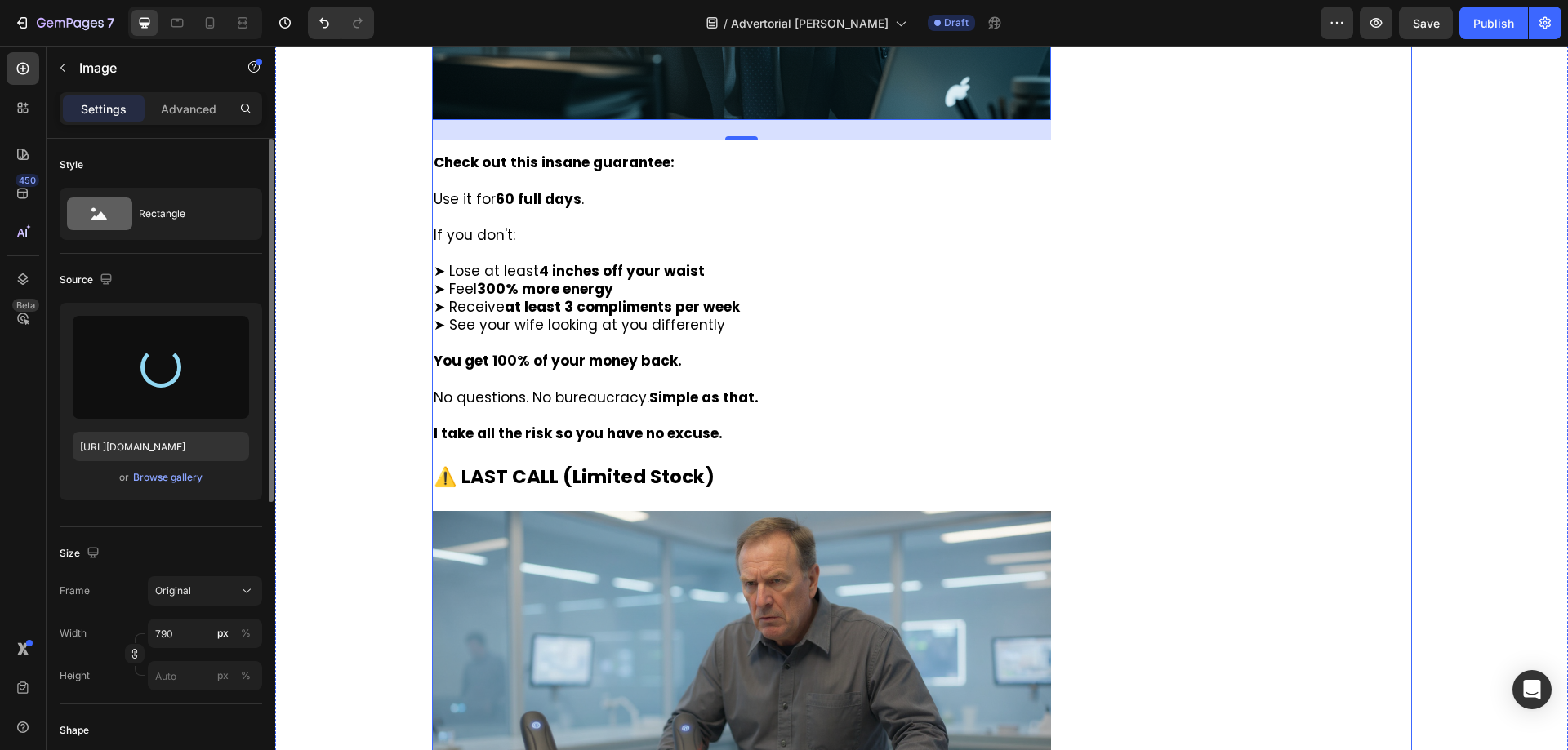
type input "[URL][DOMAIN_NAME]"
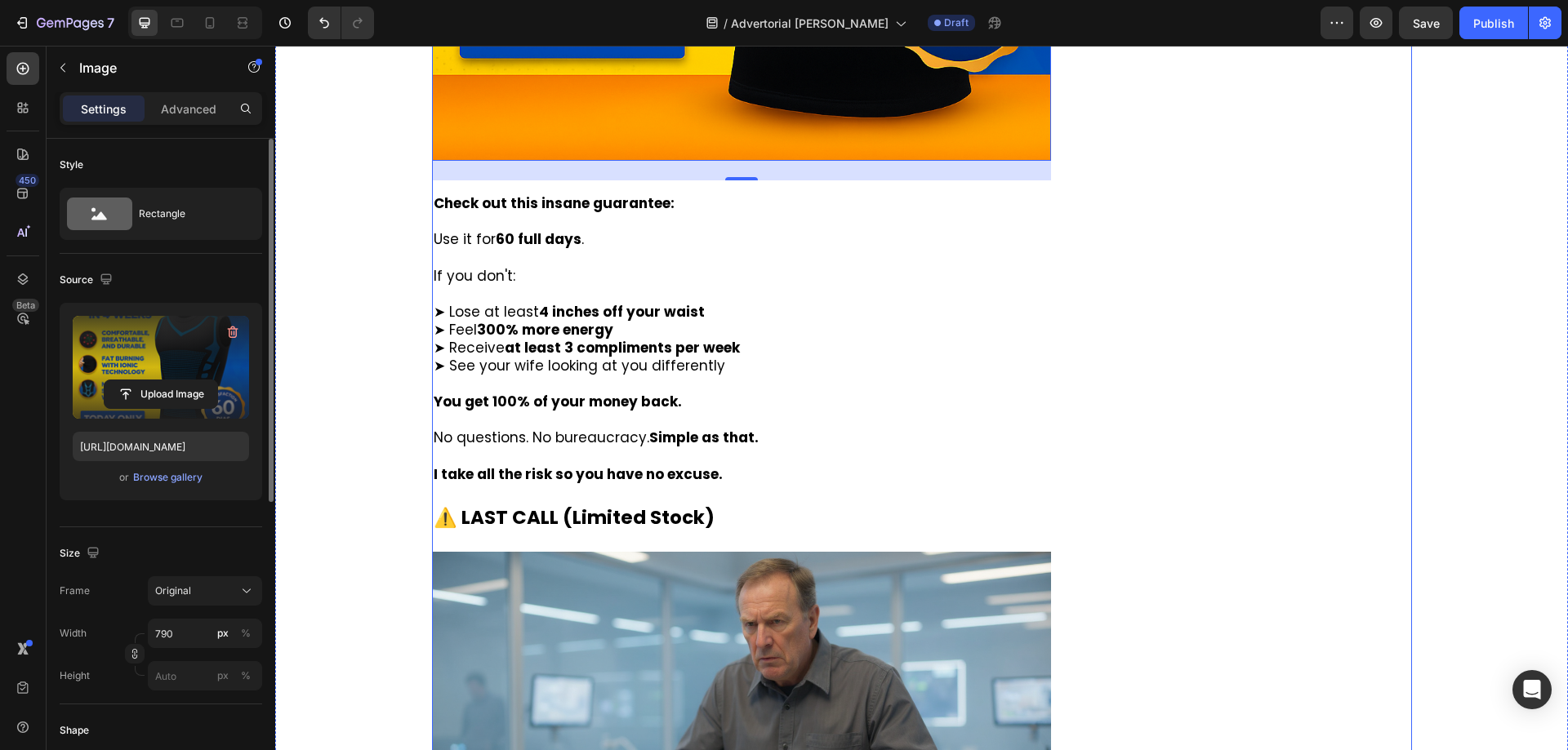
scroll to position [10482, 0]
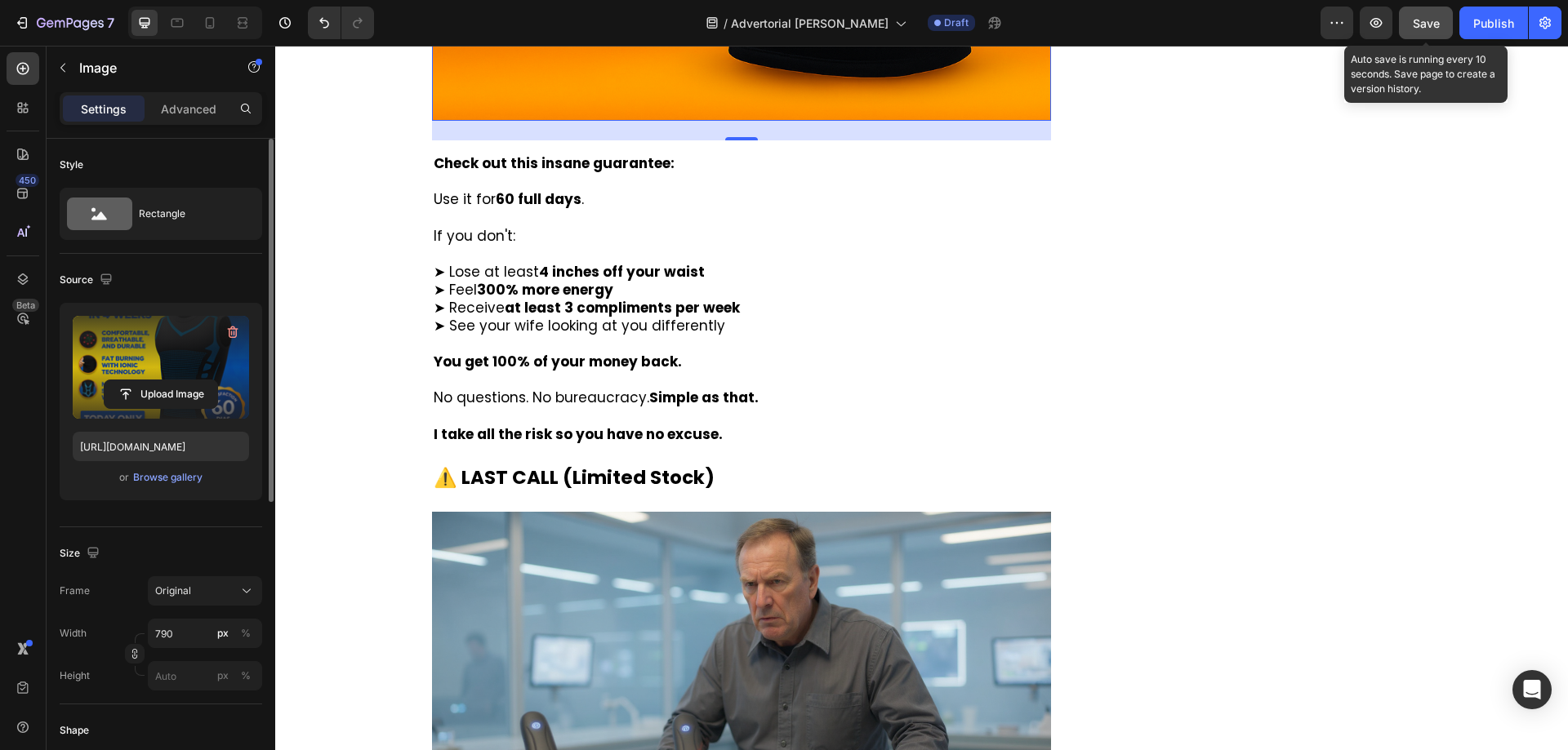
click at [1417, 27] on span "Save" at bounding box center [1425, 23] width 27 height 14
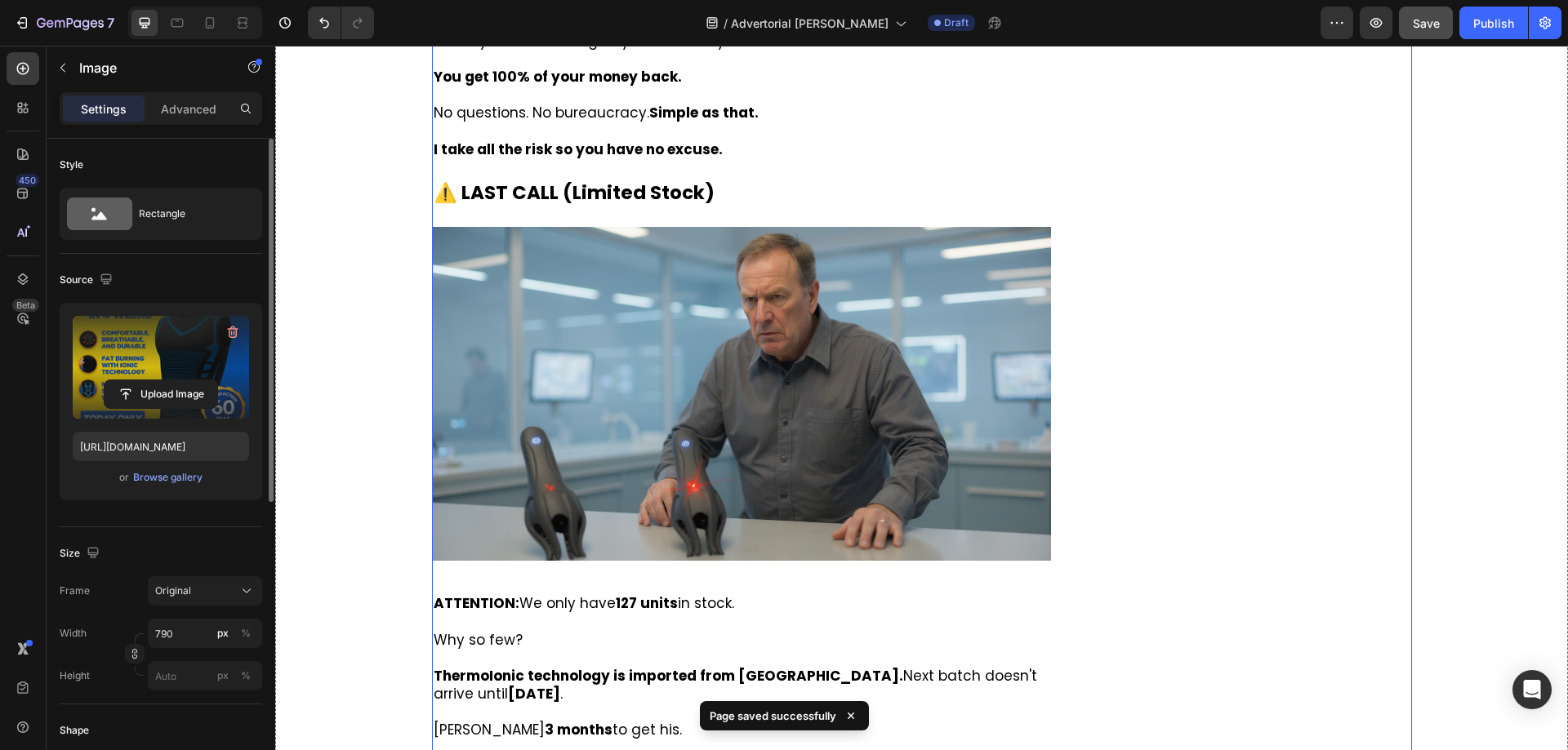
scroll to position [10809, 0]
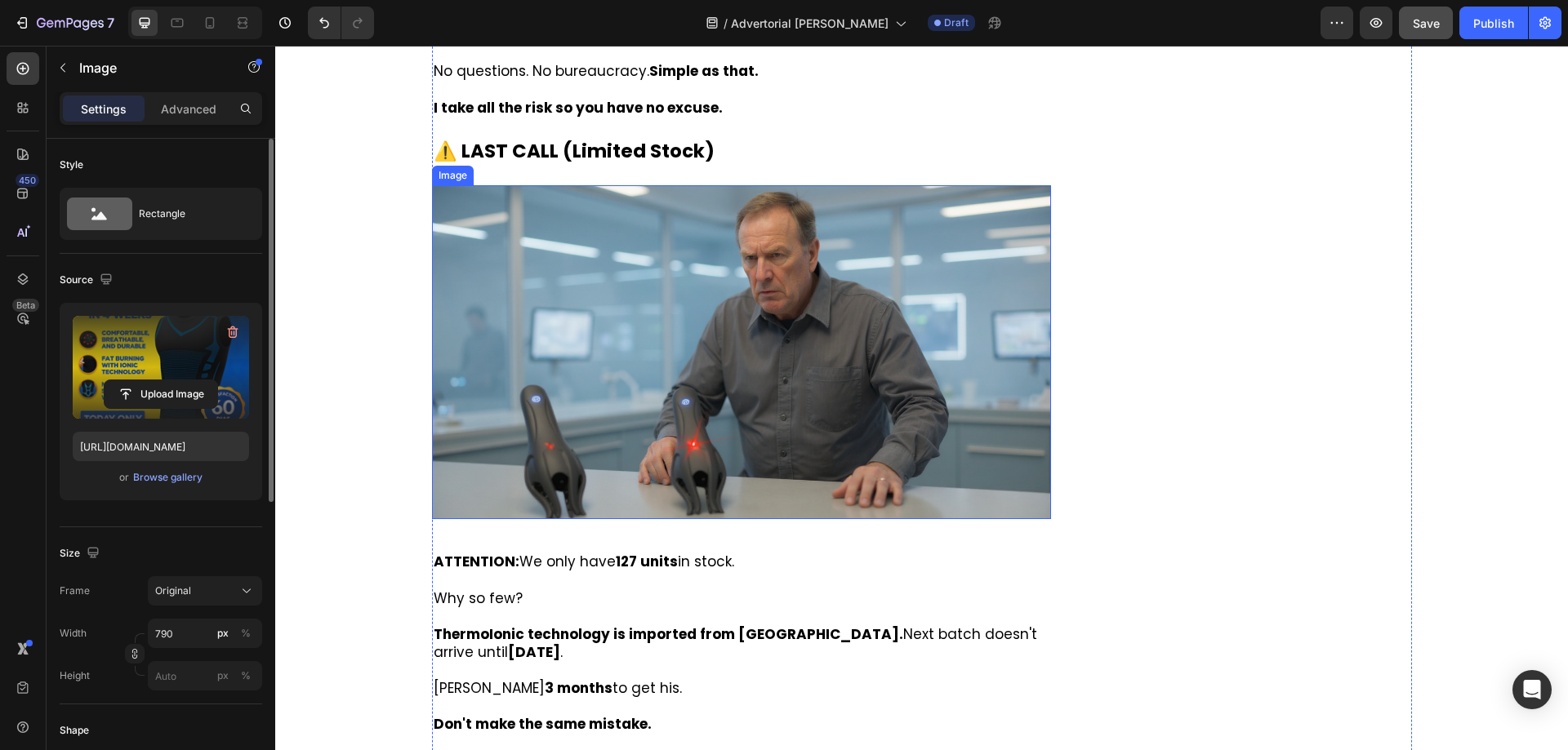
click at [631, 304] on img at bounding box center [742, 353] width 619 height 335
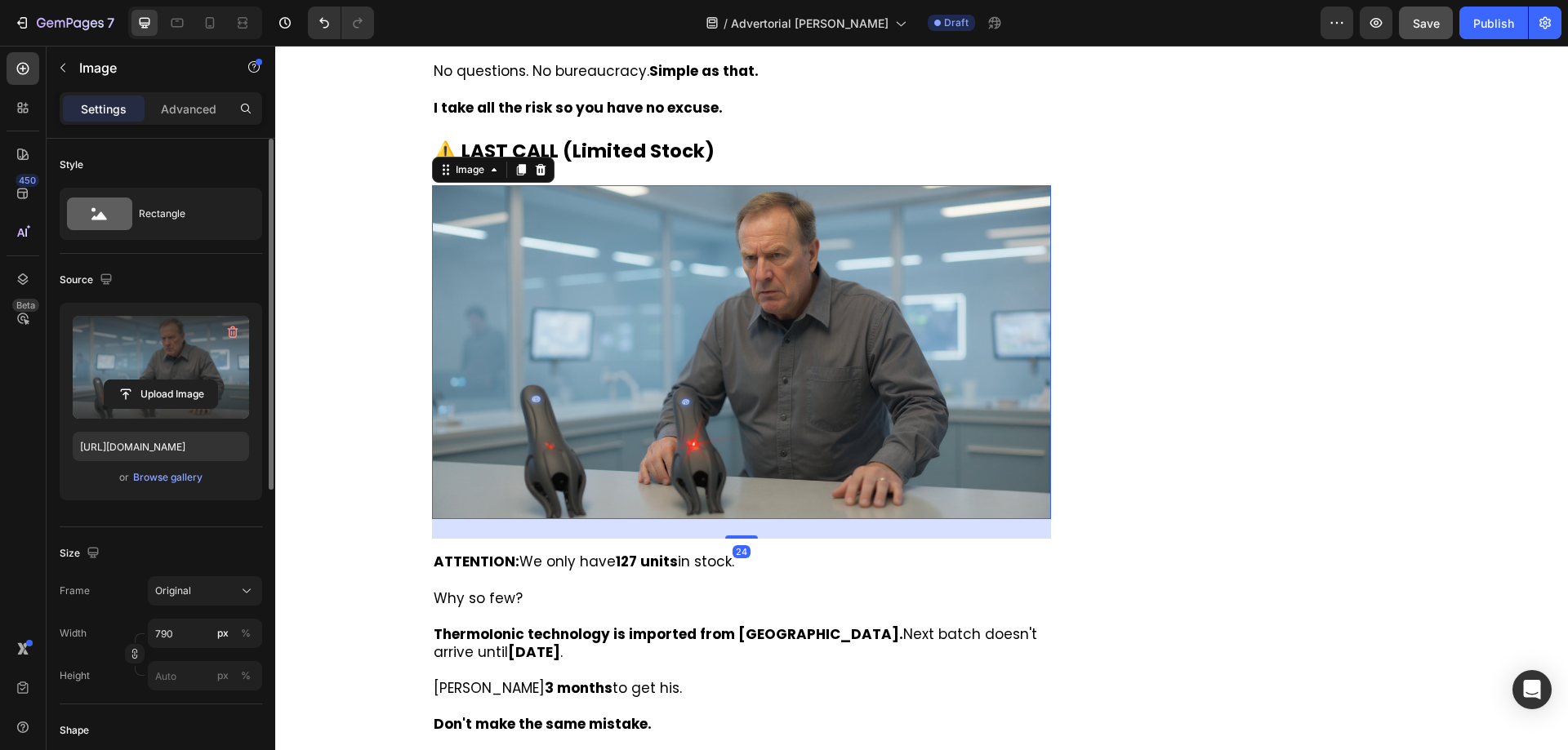
click at [171, 379] on label at bounding box center [160, 368] width 176 height 103
click at [171, 381] on input "file" at bounding box center [160, 395] width 113 height 28
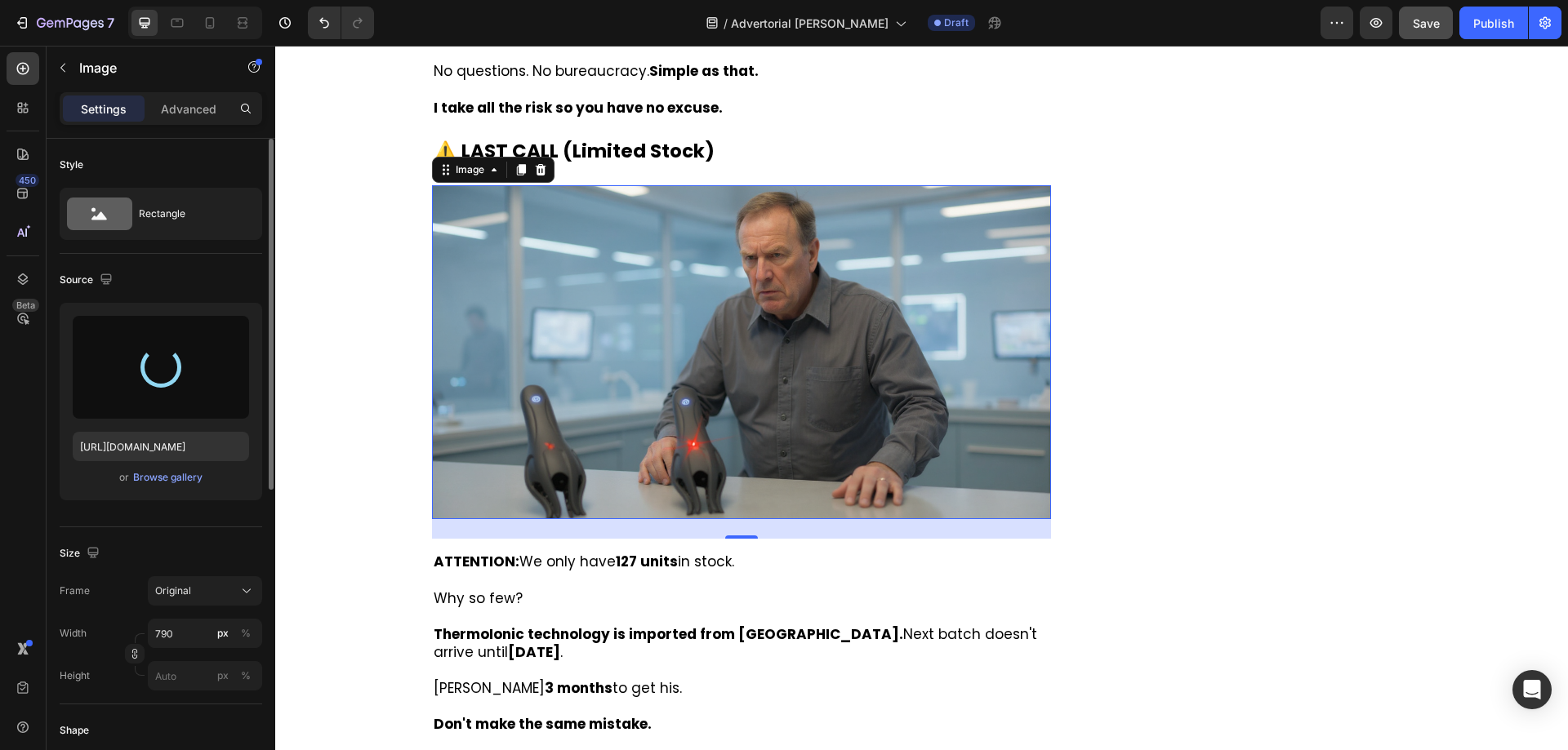
type input "[URL][DOMAIN_NAME]"
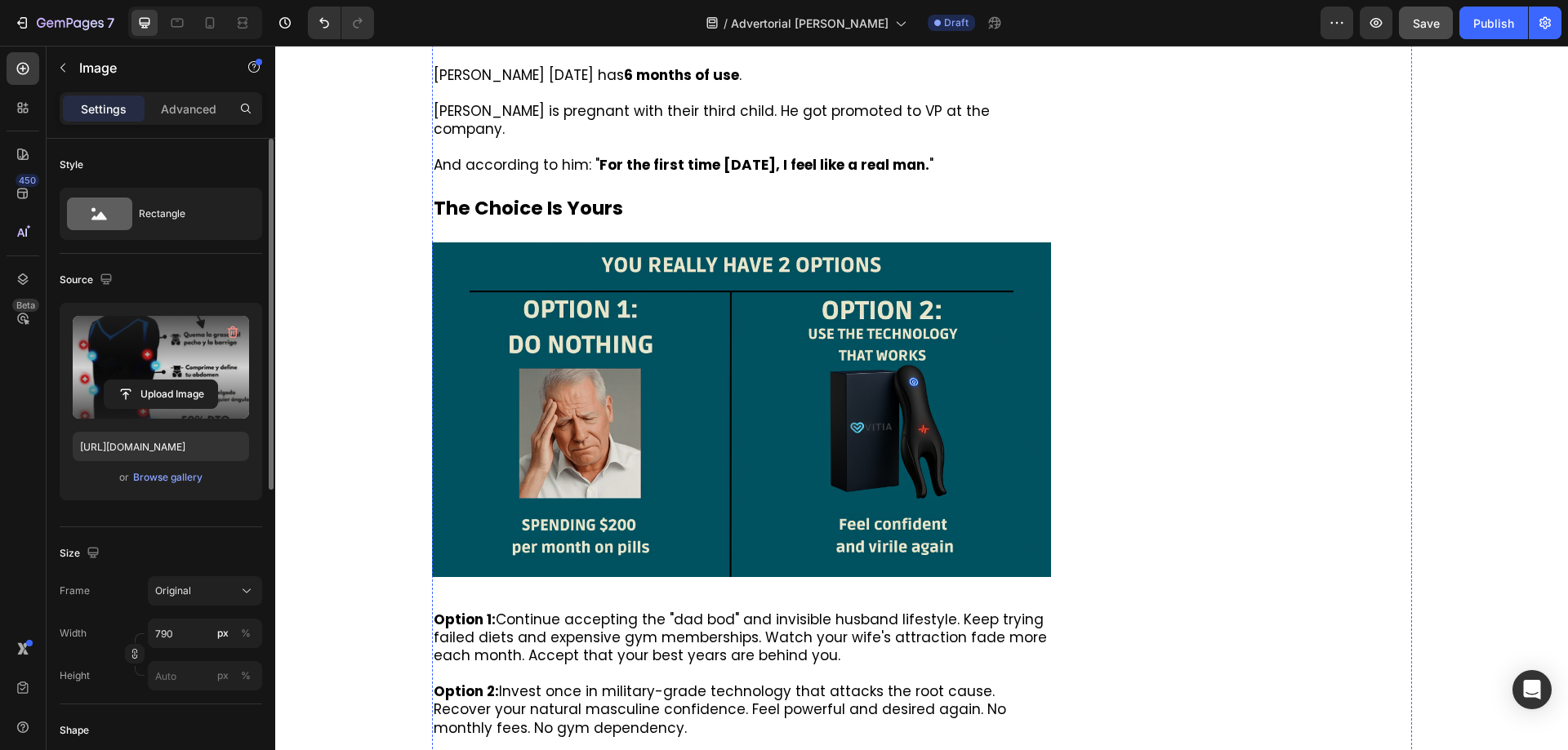
scroll to position [11993, 0]
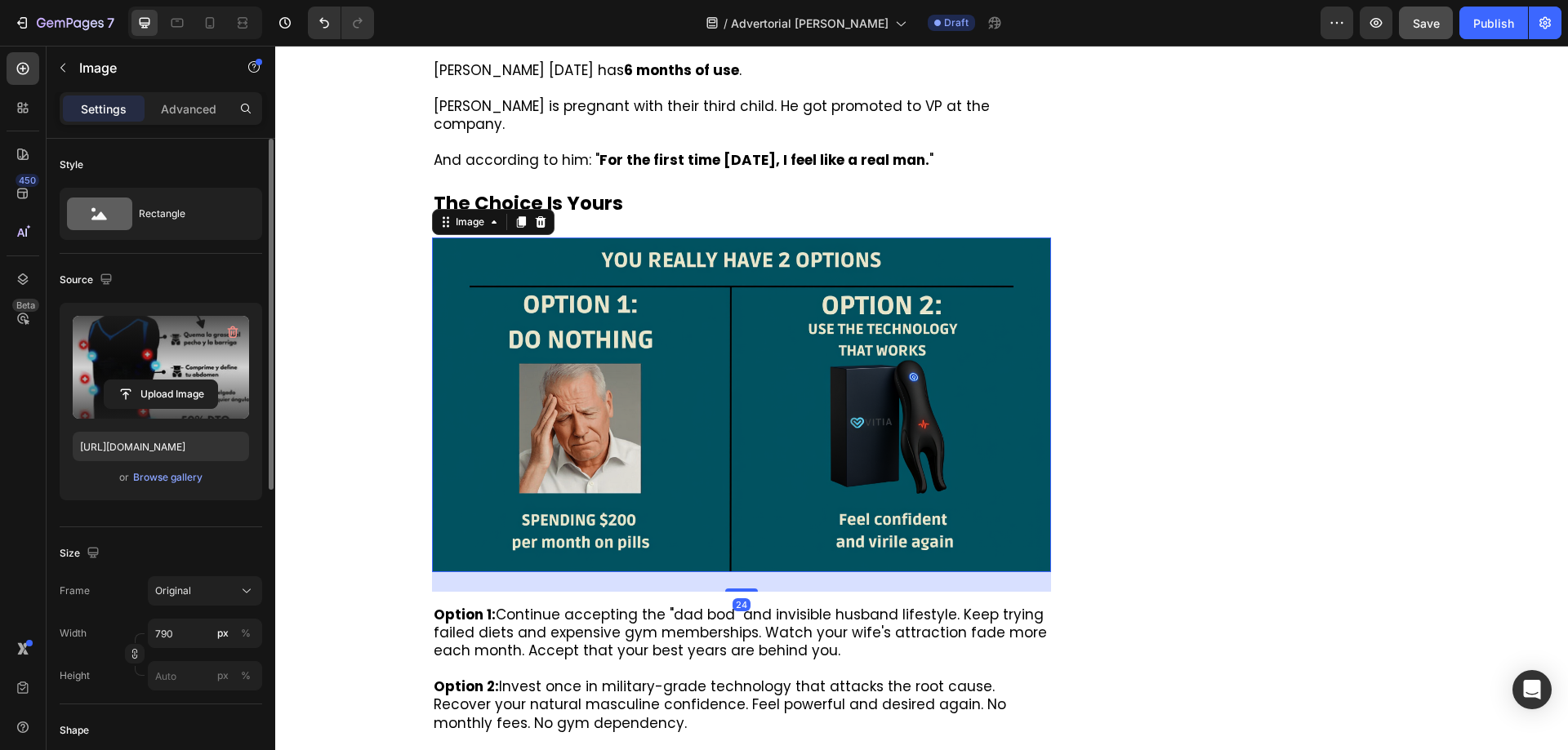
click at [675, 374] on img at bounding box center [742, 405] width 619 height 335
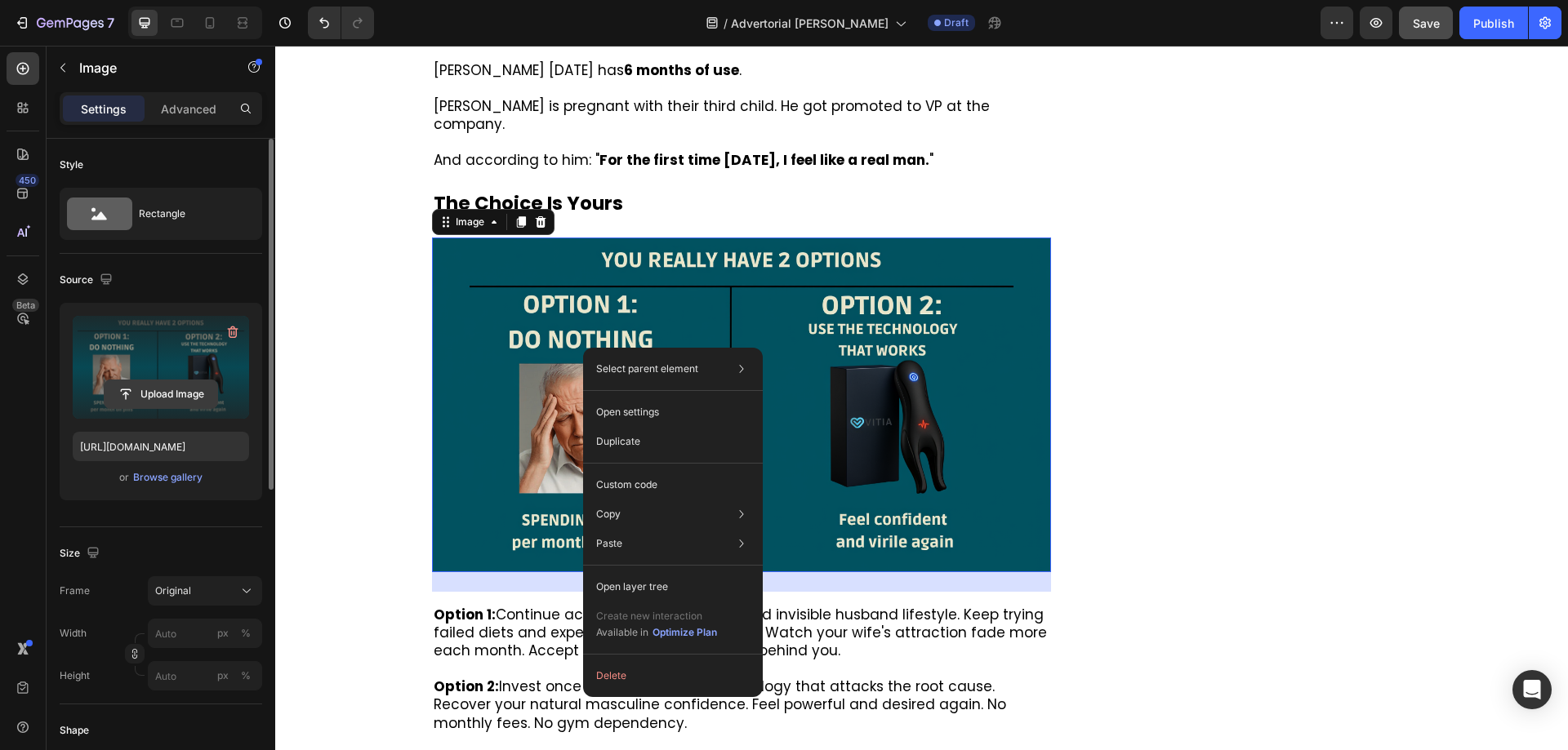
click at [167, 396] on input "file" at bounding box center [160, 395] width 113 height 28
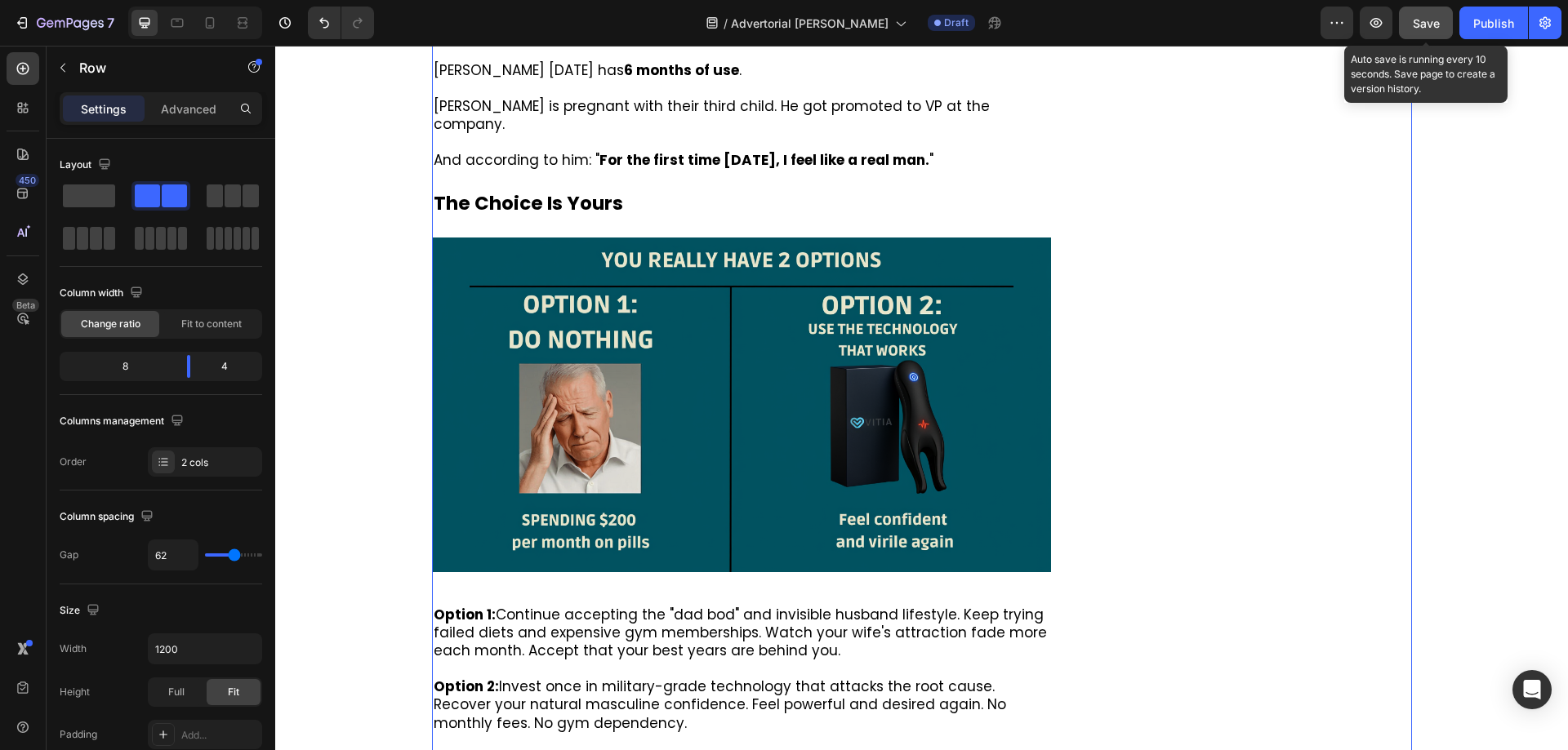
click at [1423, 15] on div "Save" at bounding box center [1425, 23] width 27 height 17
